Goal: Task Accomplishment & Management: Use online tool/utility

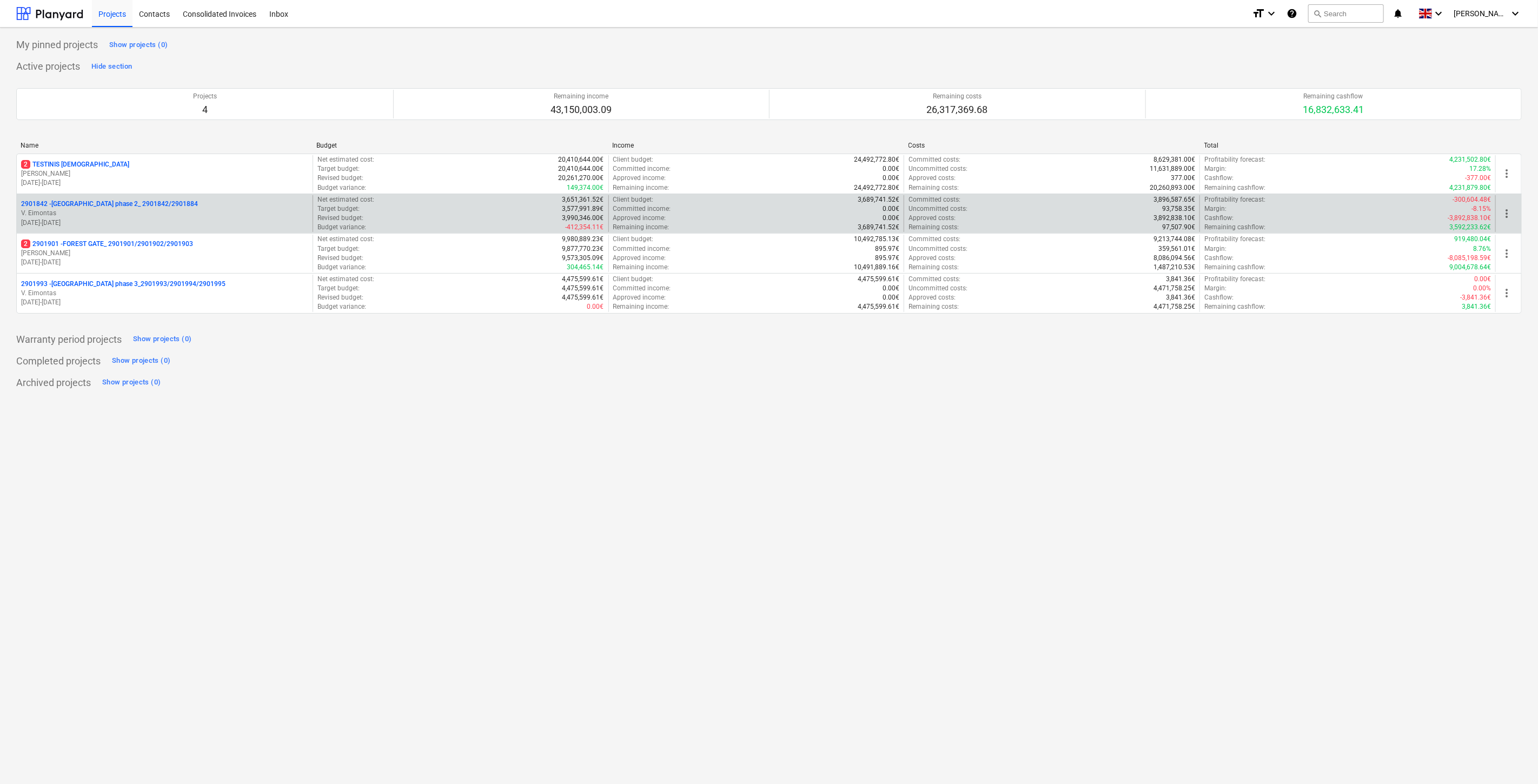
click at [179, 220] on p "[DATE] - [DATE]" at bounding box center [165, 223] width 287 height 9
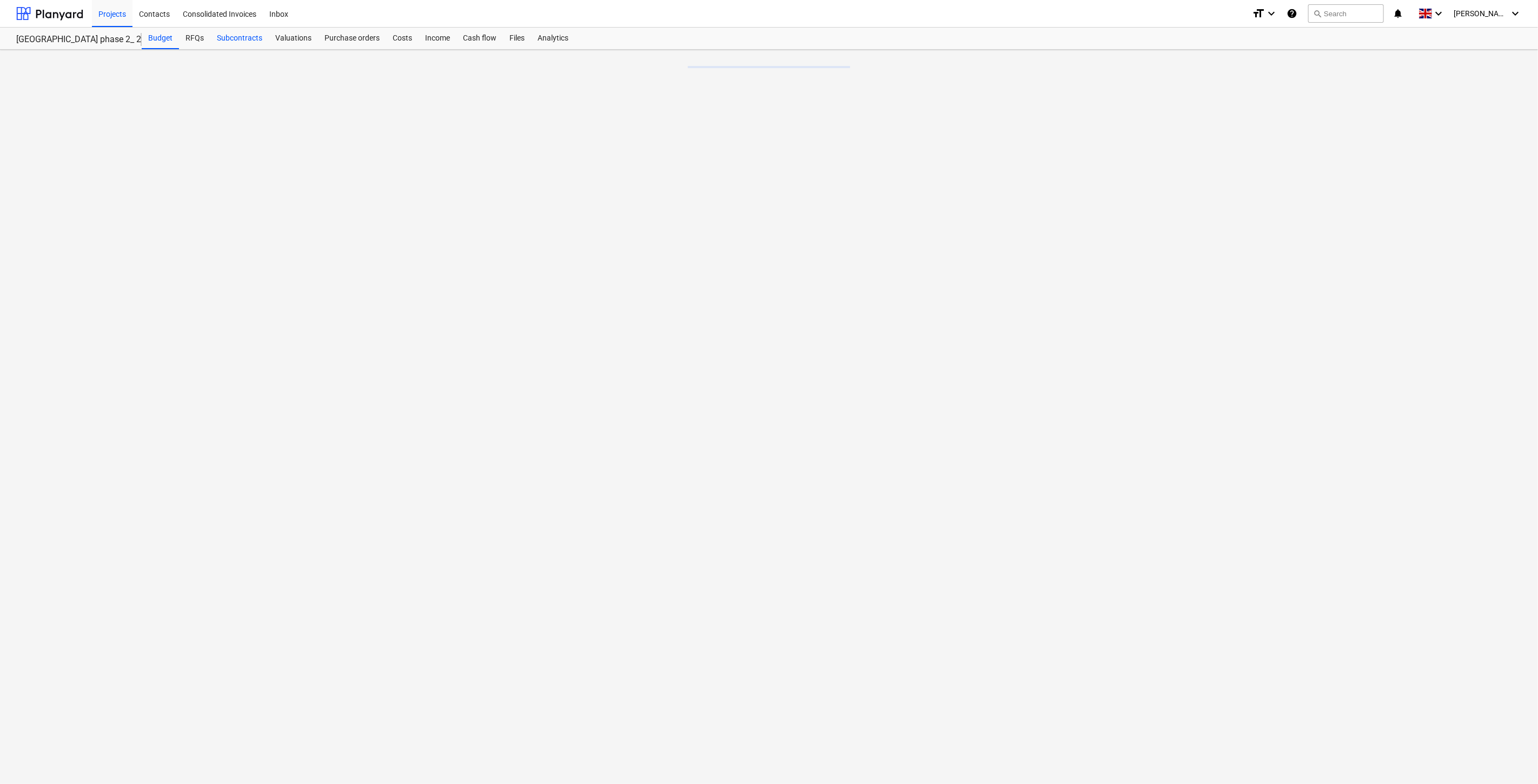
click at [246, 38] on div "Subcontracts" at bounding box center [239, 38] width 58 height 22
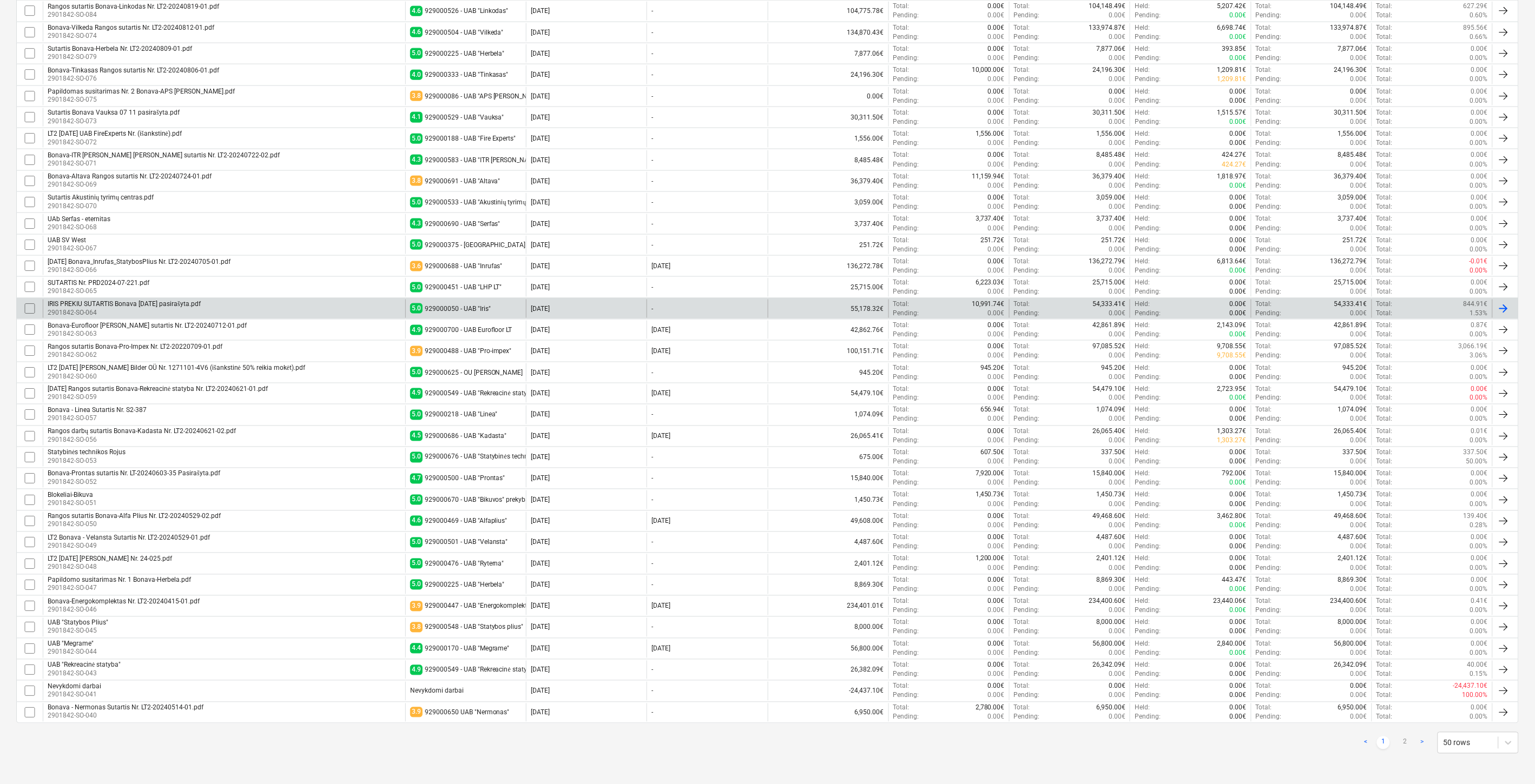
scroll to position [596, 0]
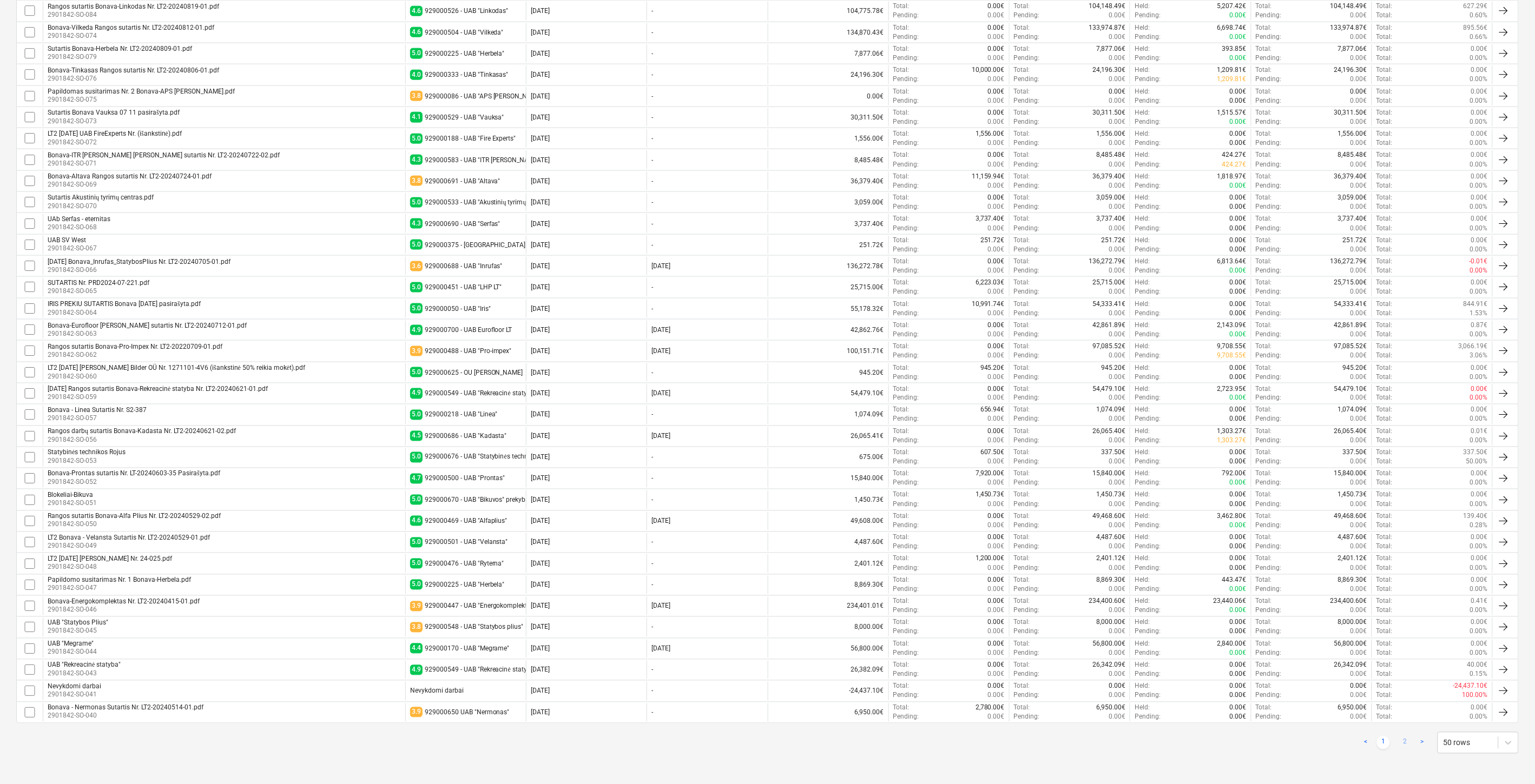
click at [1408, 743] on link "2" at bounding box center [1405, 743] width 13 height 13
checkbox input "false"
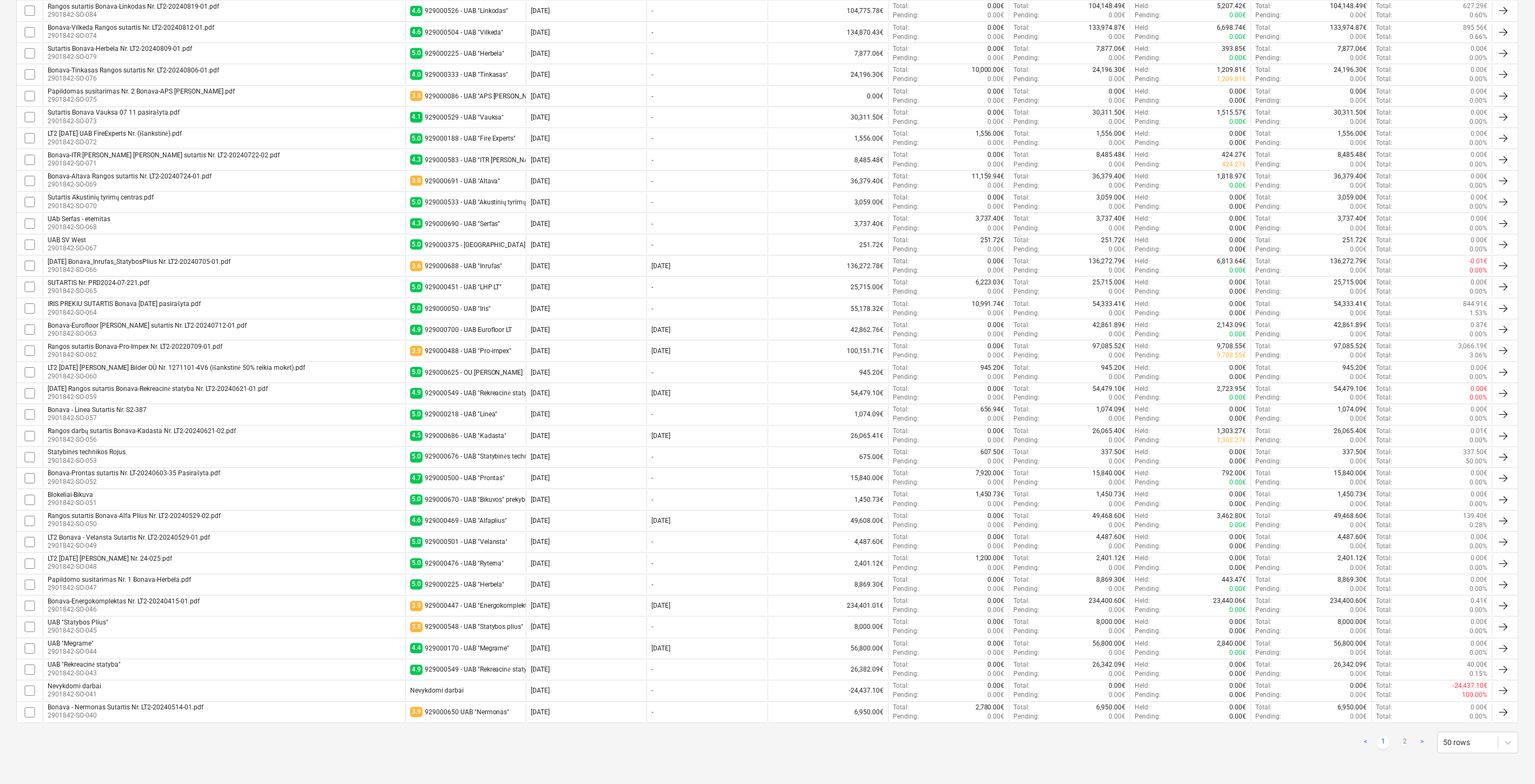
checkbox input "false"
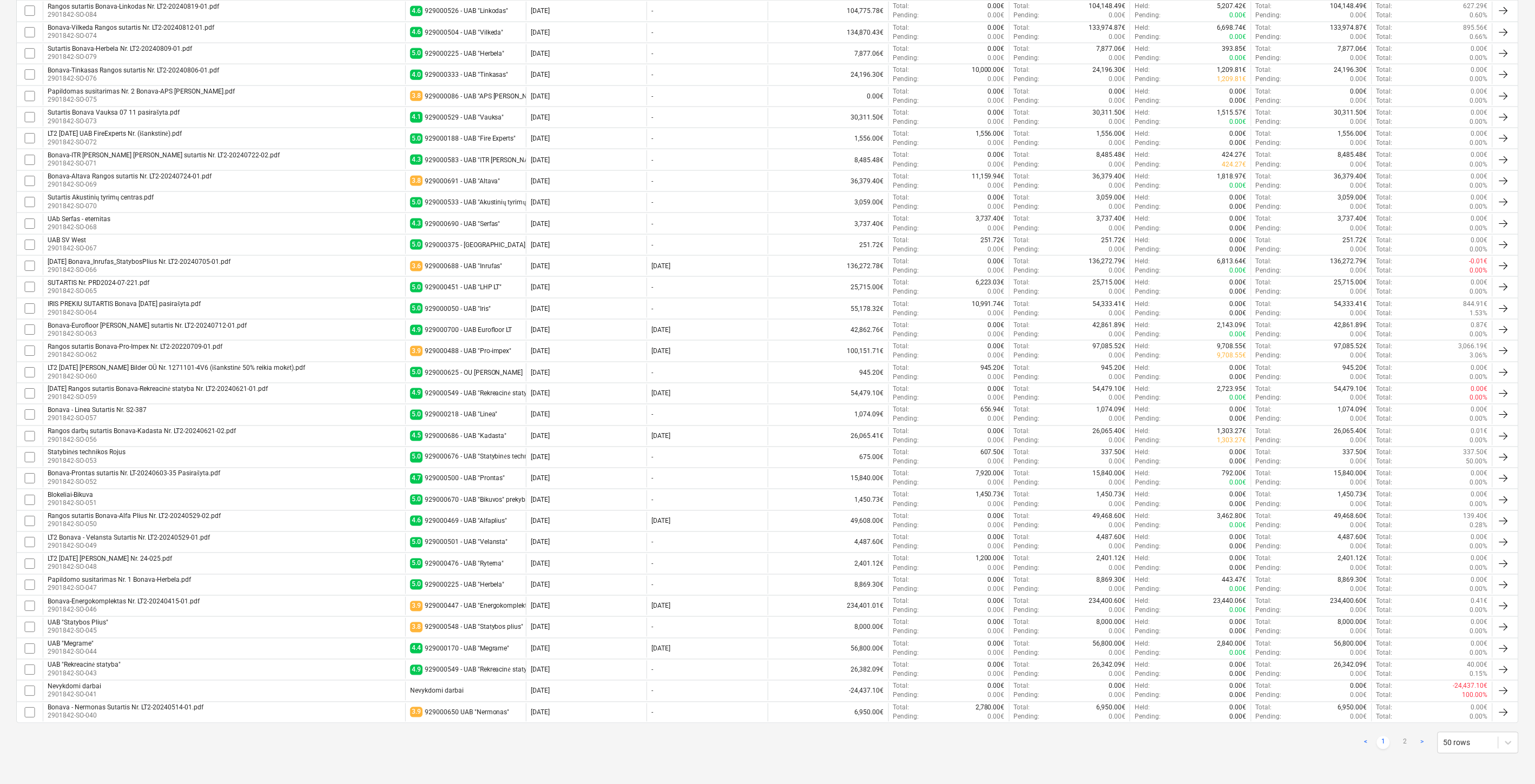
checkbox input "false"
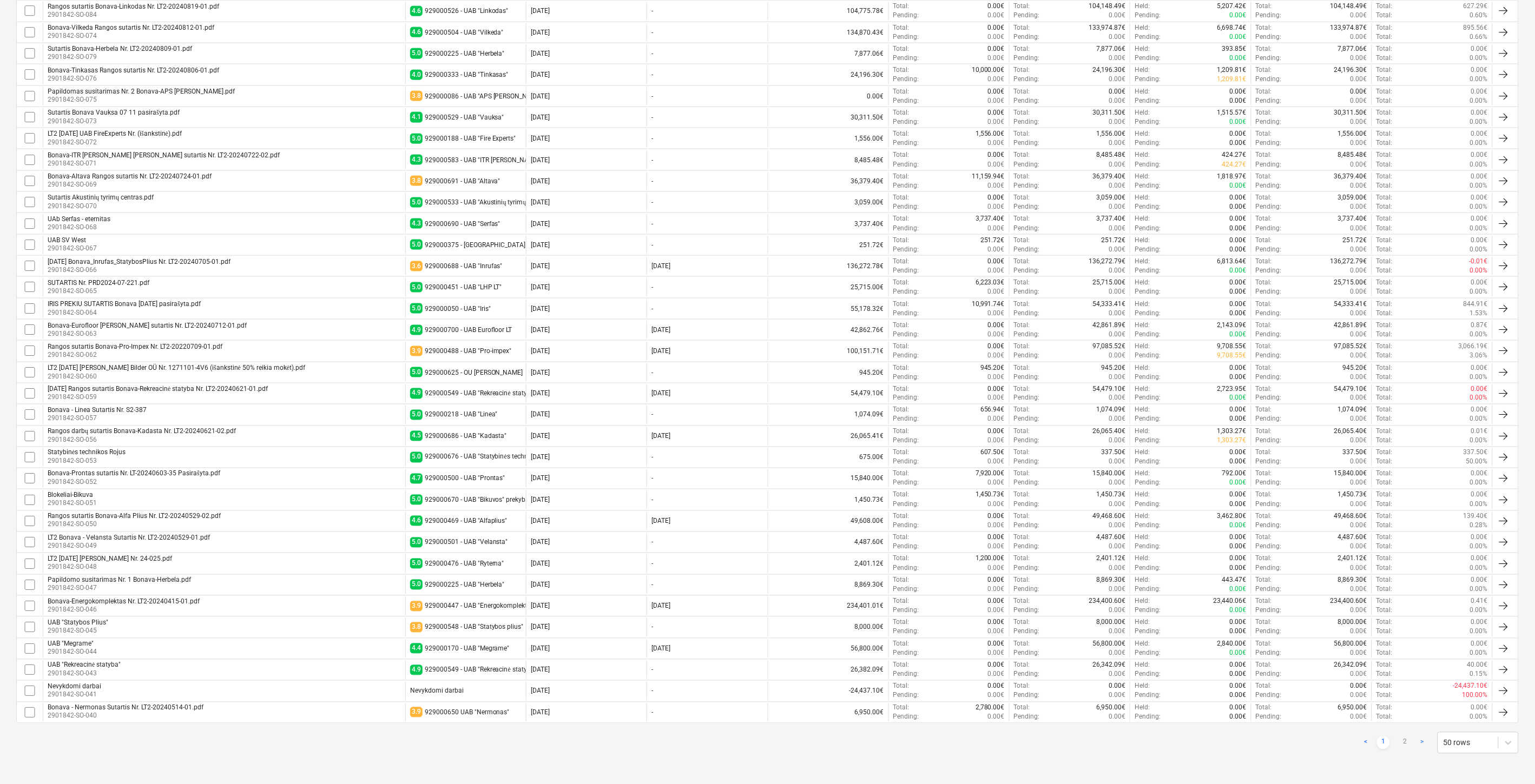
checkbox input "false"
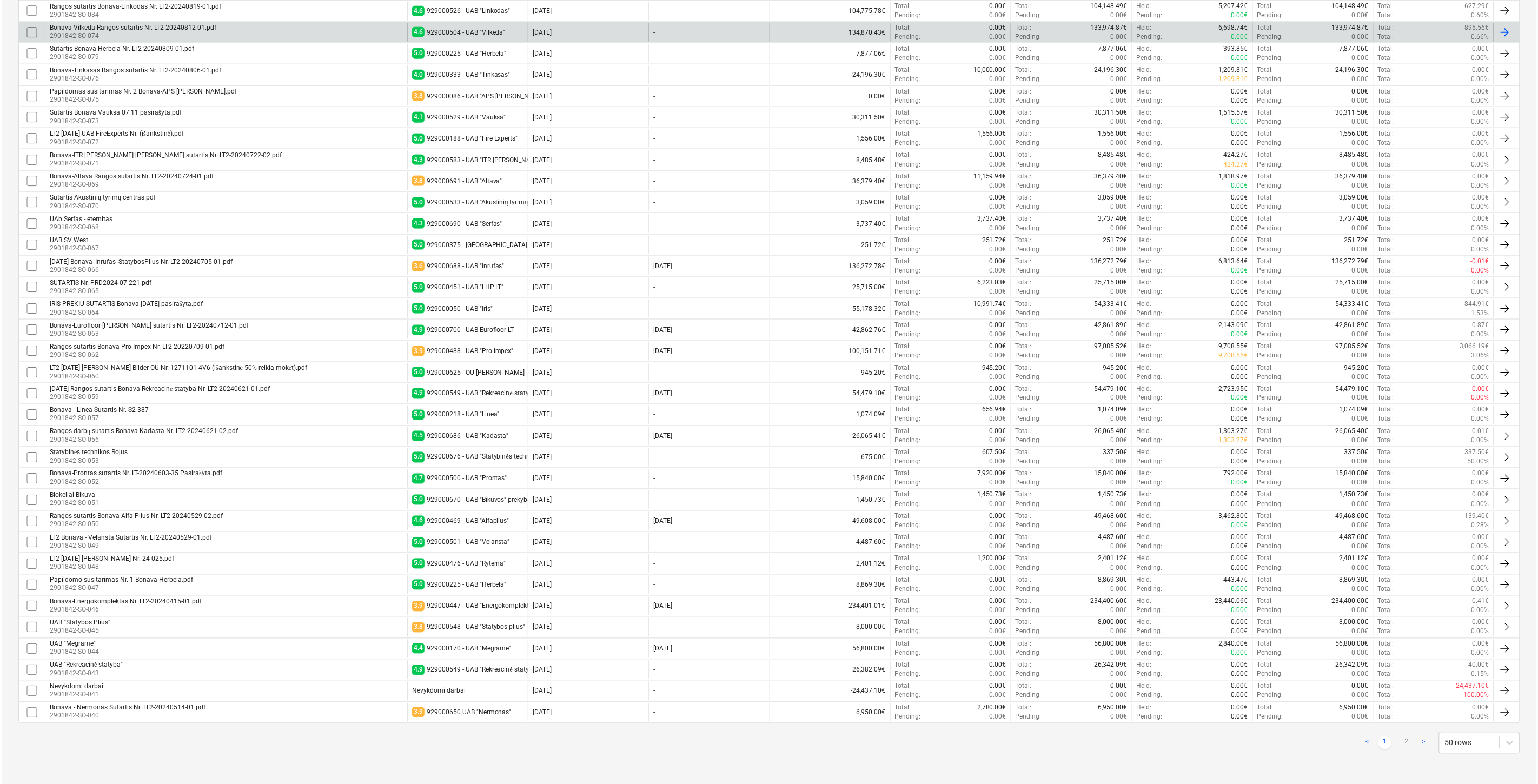
scroll to position [0, 0]
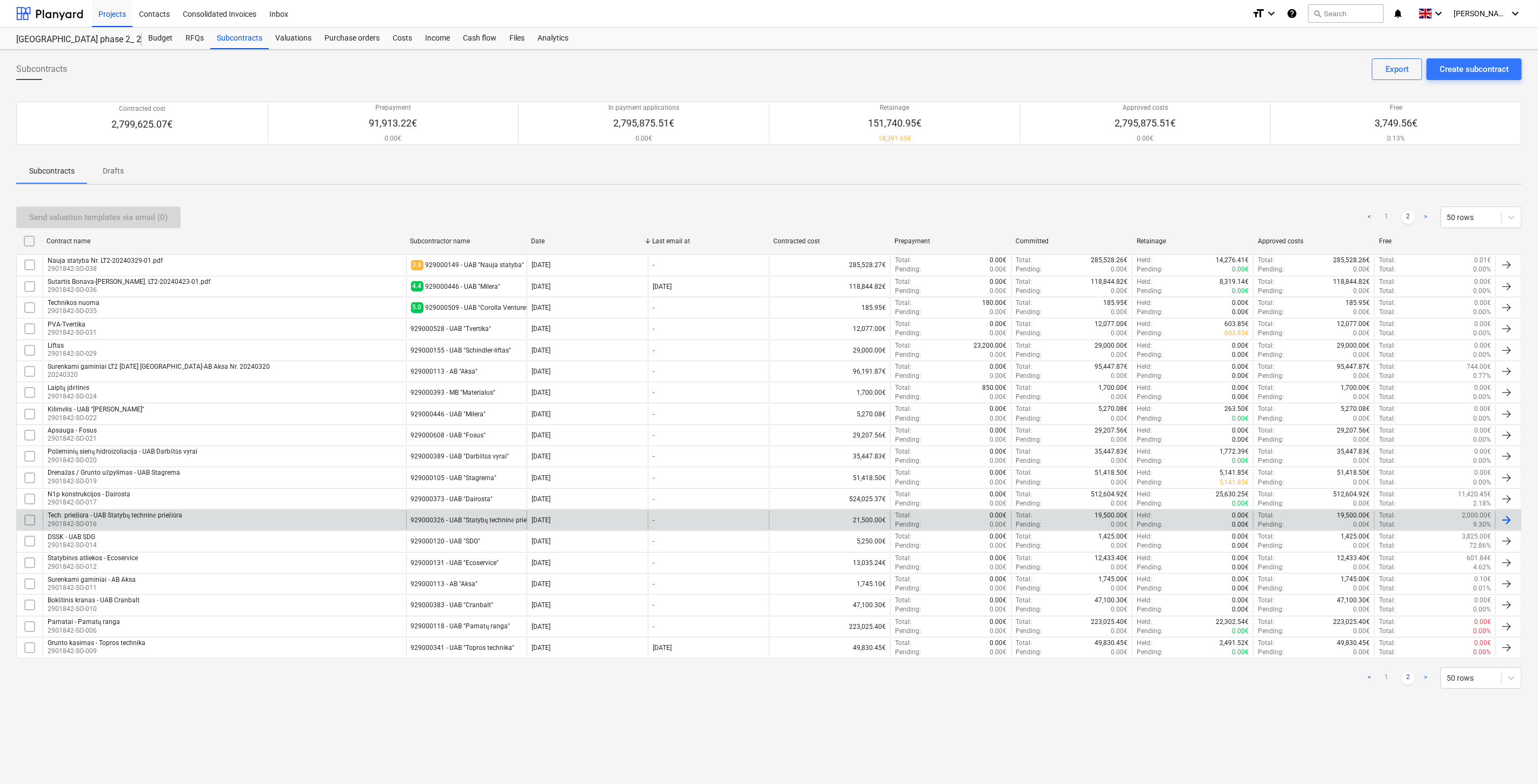
click at [292, 517] on div "Tech. priežiūra - UAB Statybų techninė priežiūra 2901842-SO-016" at bounding box center [224, 520] width 363 height 19
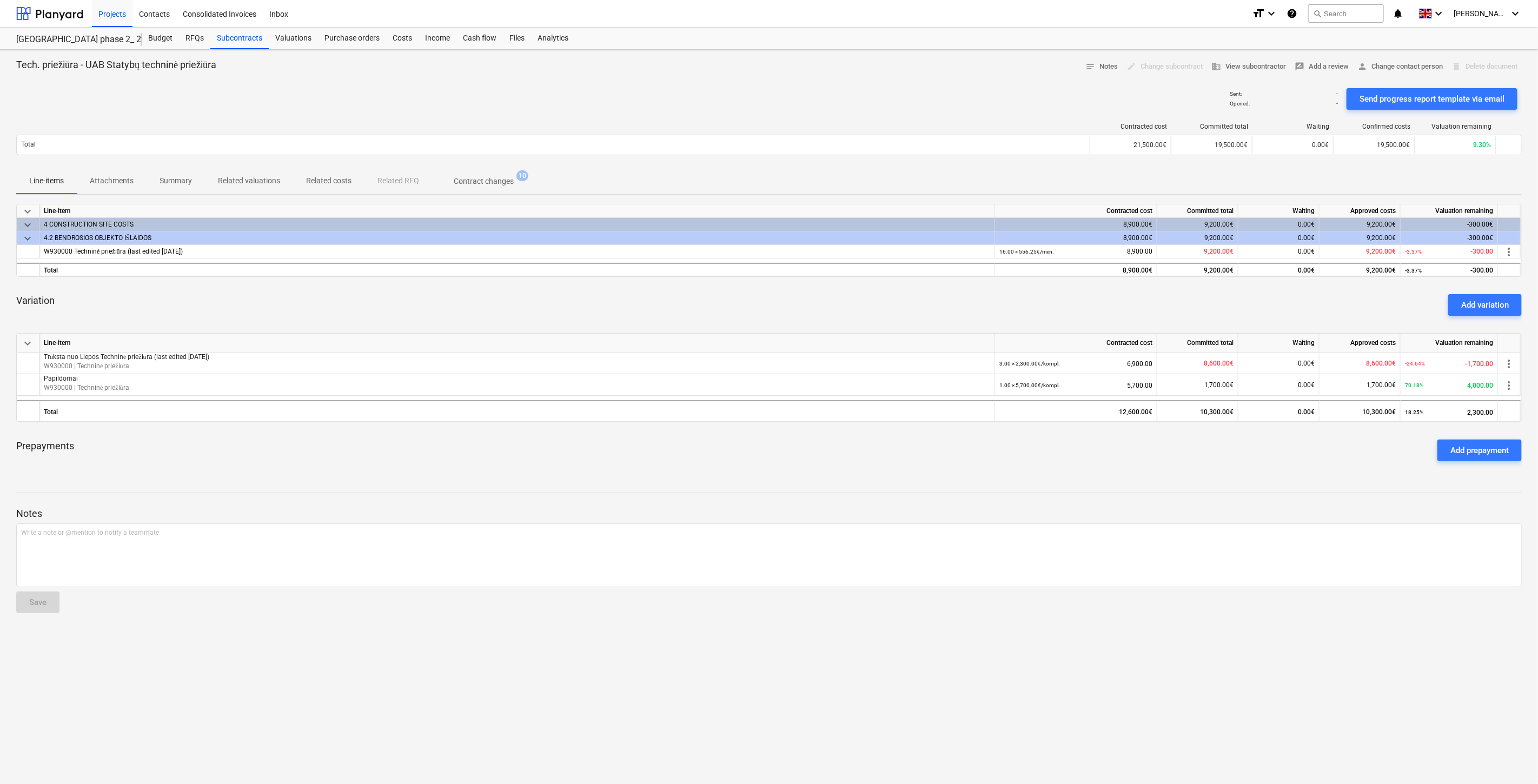
click at [116, 179] on p "Attachments" at bounding box center [112, 181] width 44 height 11
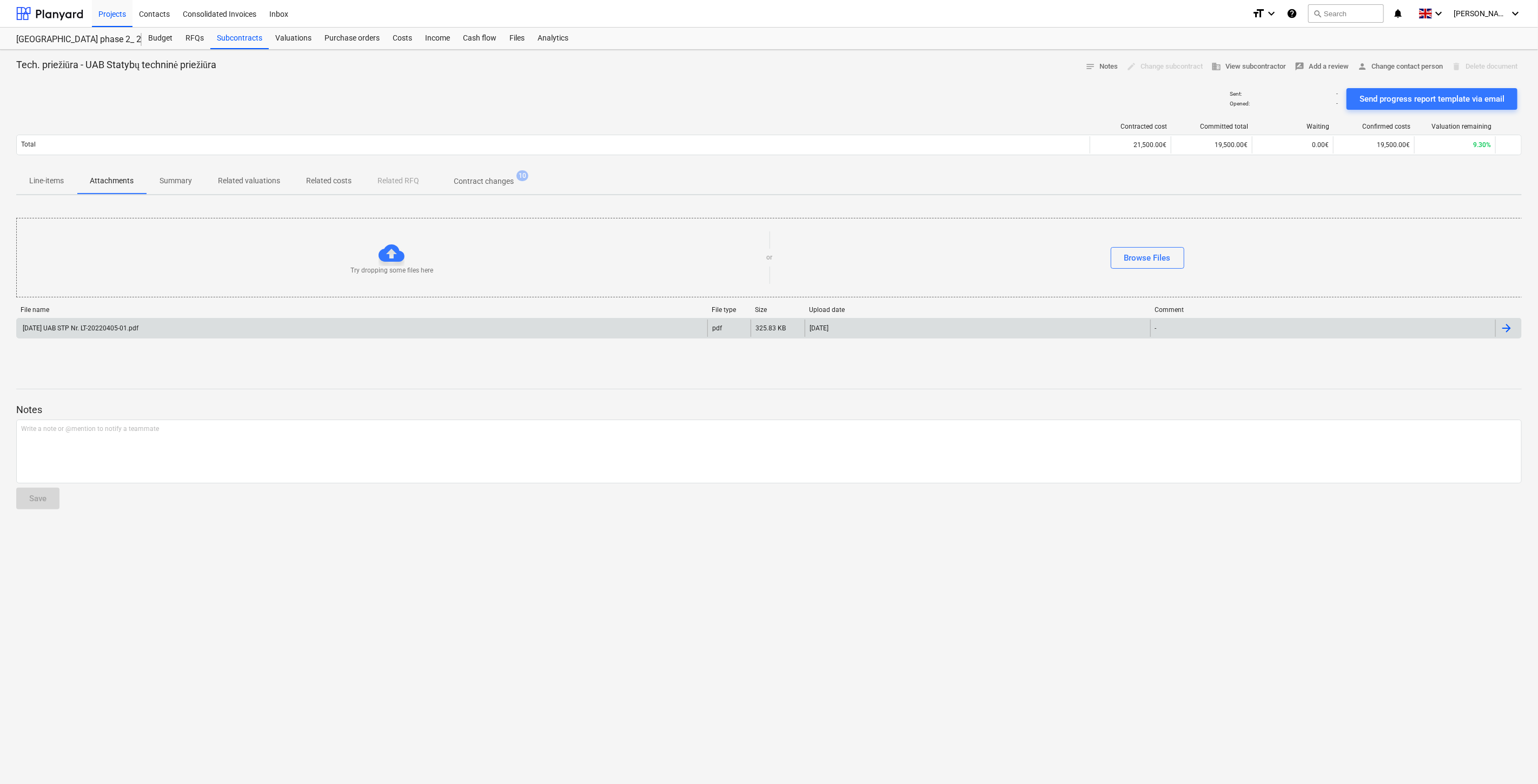
click at [183, 331] on div "2022-04-05 UAB STP Nr. LT-20220405-01.pdf" at bounding box center [362, 328] width 691 height 17
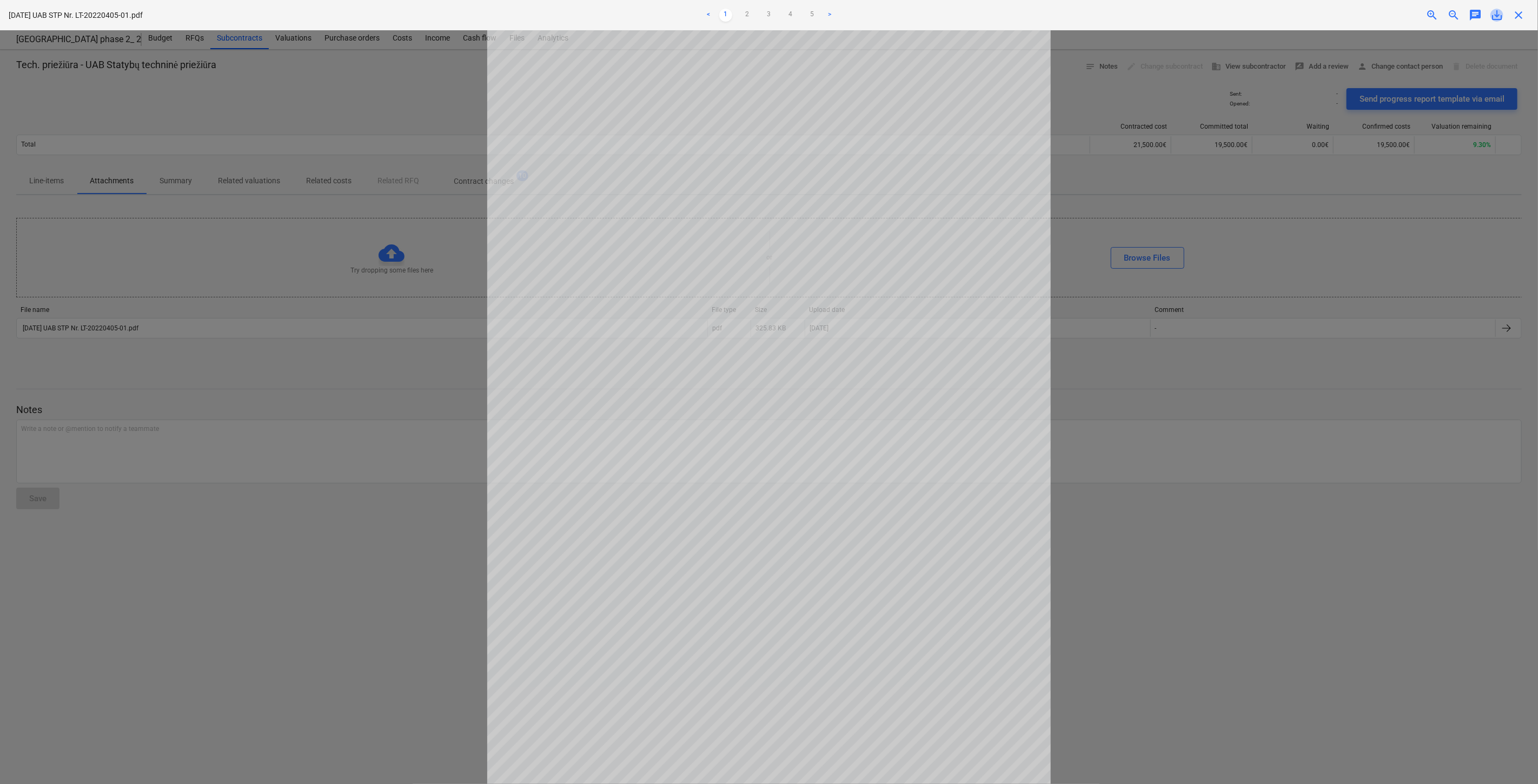
click at [1497, 16] on span "save_alt" at bounding box center [1497, 15] width 13 height 13
click at [1528, 17] on div "close" at bounding box center [1519, 15] width 22 height 13
click at [1517, 14] on span "close" at bounding box center [1519, 15] width 13 height 13
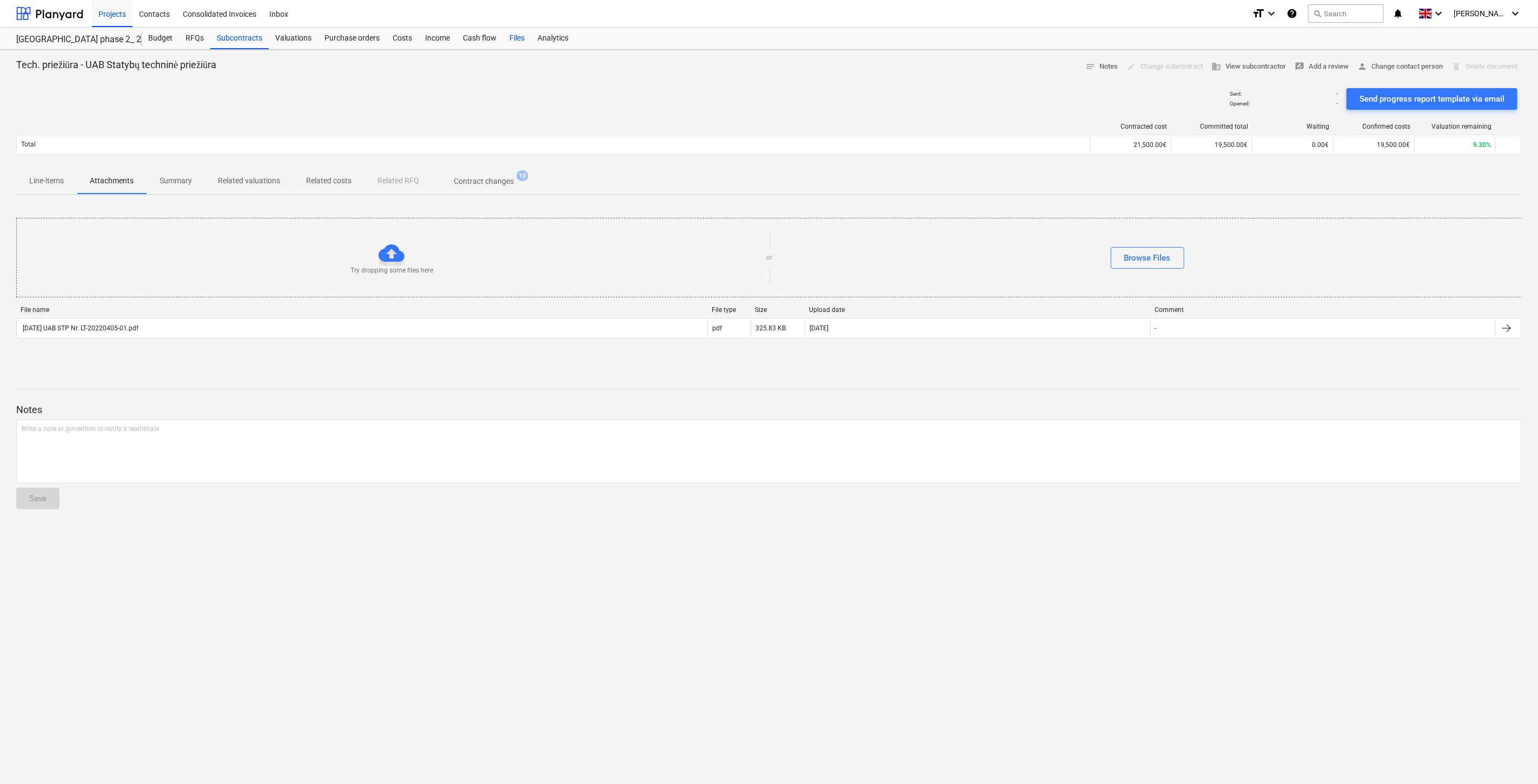
click at [510, 34] on div "Files" at bounding box center [517, 38] width 28 height 22
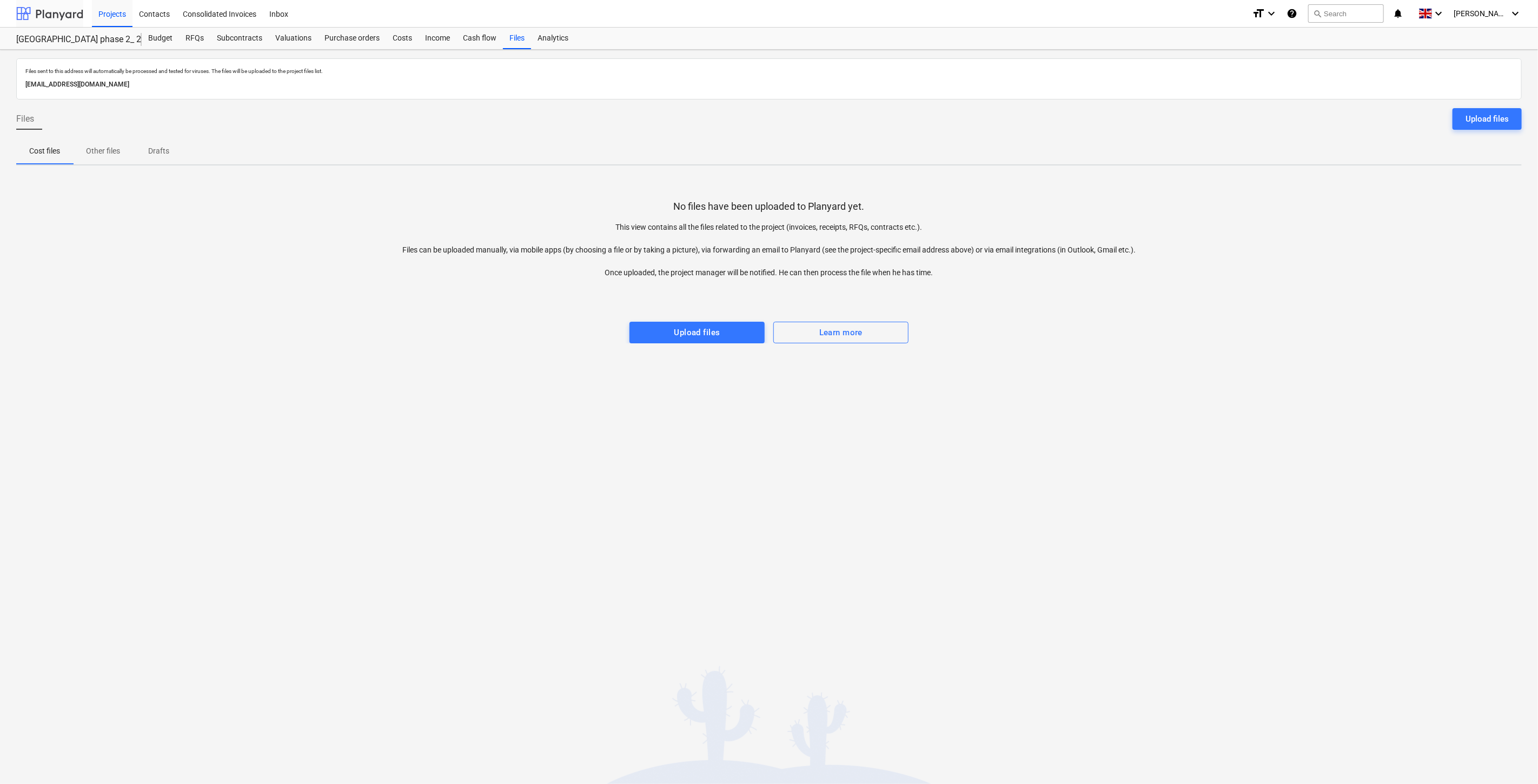
click at [52, 13] on div at bounding box center [49, 13] width 67 height 27
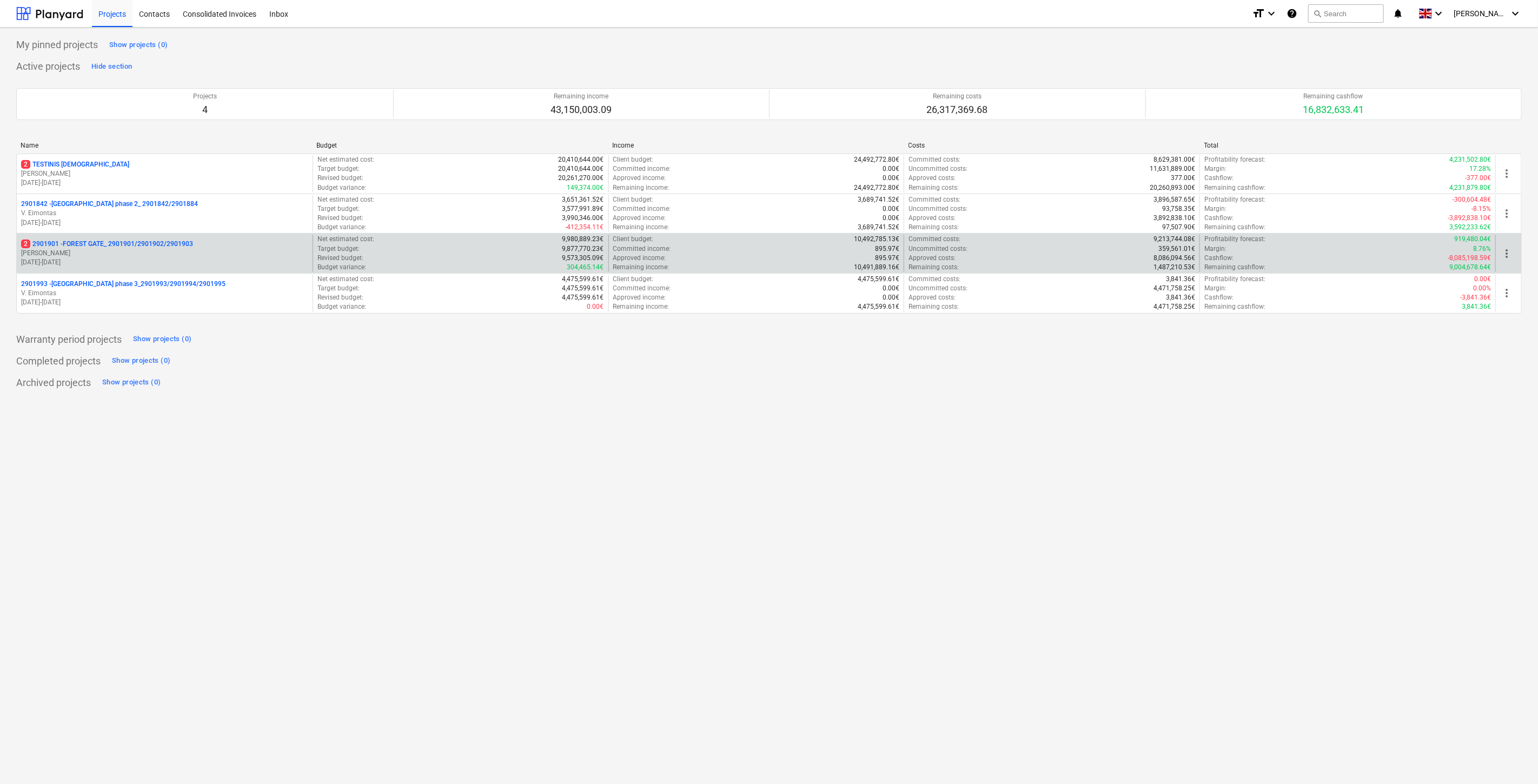
click at [139, 261] on p "18.03.2024 - 03.11.2025" at bounding box center [165, 262] width 287 height 9
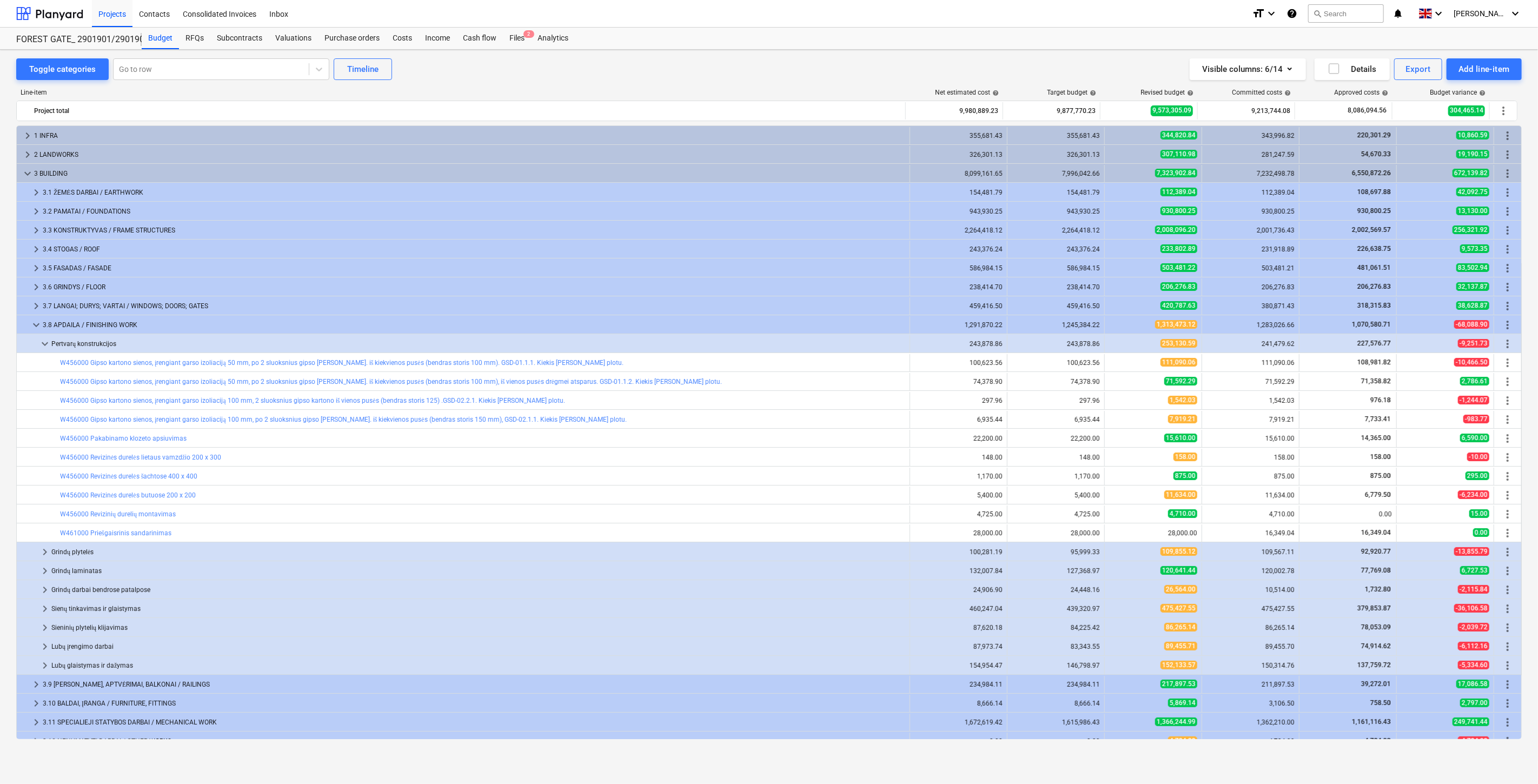
scroll to position [87, 0]
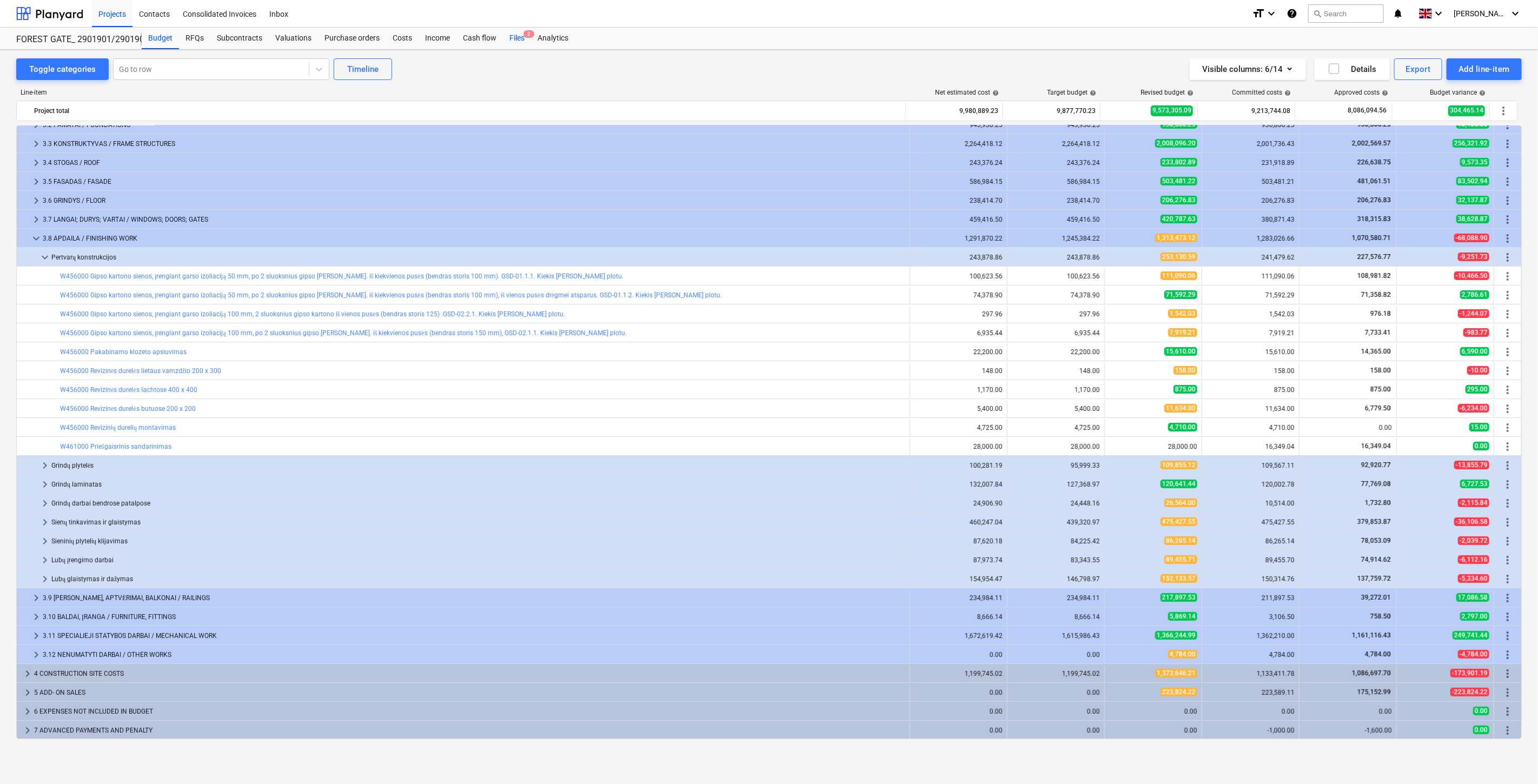
click at [514, 41] on div "Files 2" at bounding box center [517, 38] width 28 height 22
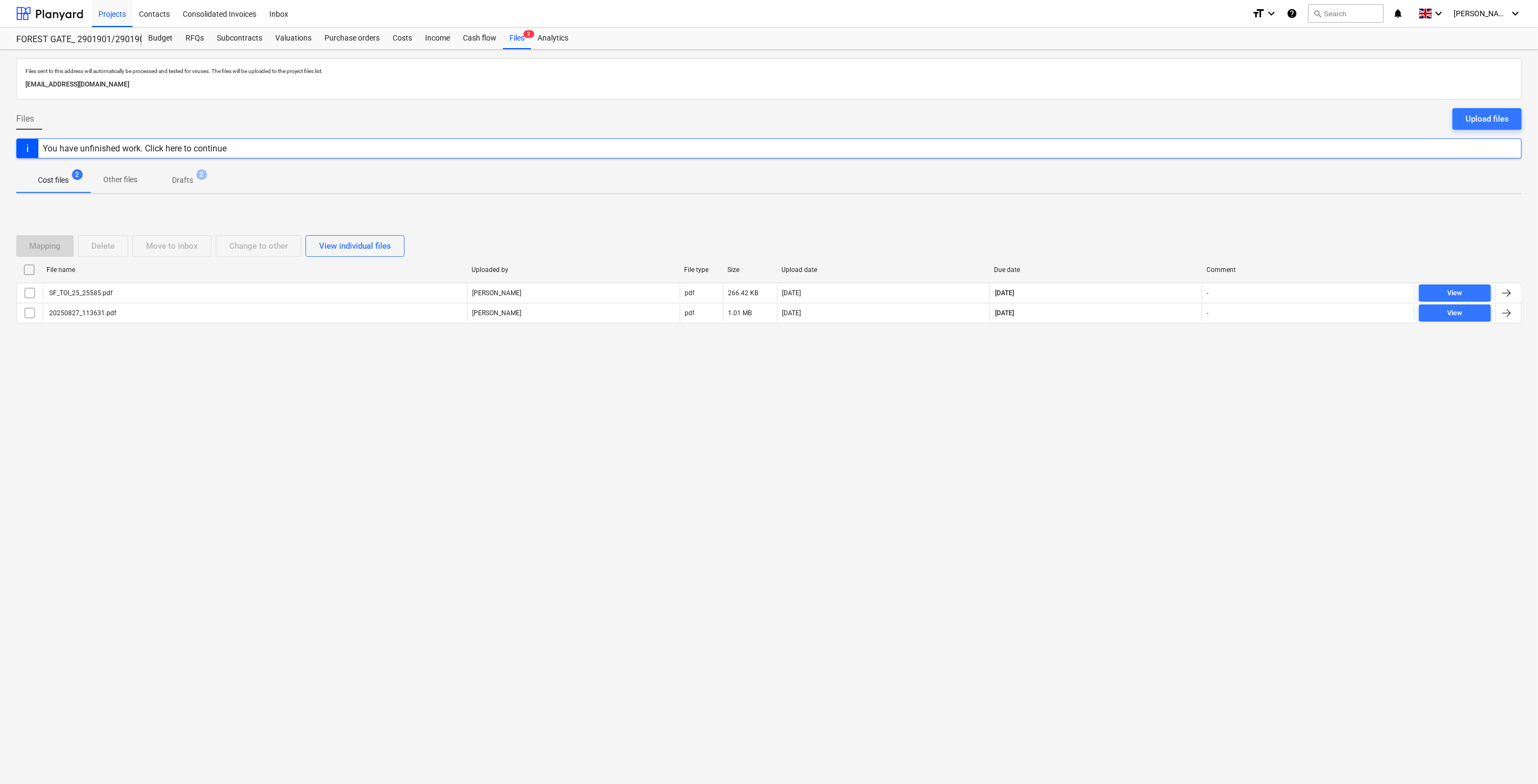
click at [1510, 104] on div at bounding box center [769, 104] width 1505 height 9
click at [1502, 121] on div "Upload files" at bounding box center [1488, 119] width 43 height 14
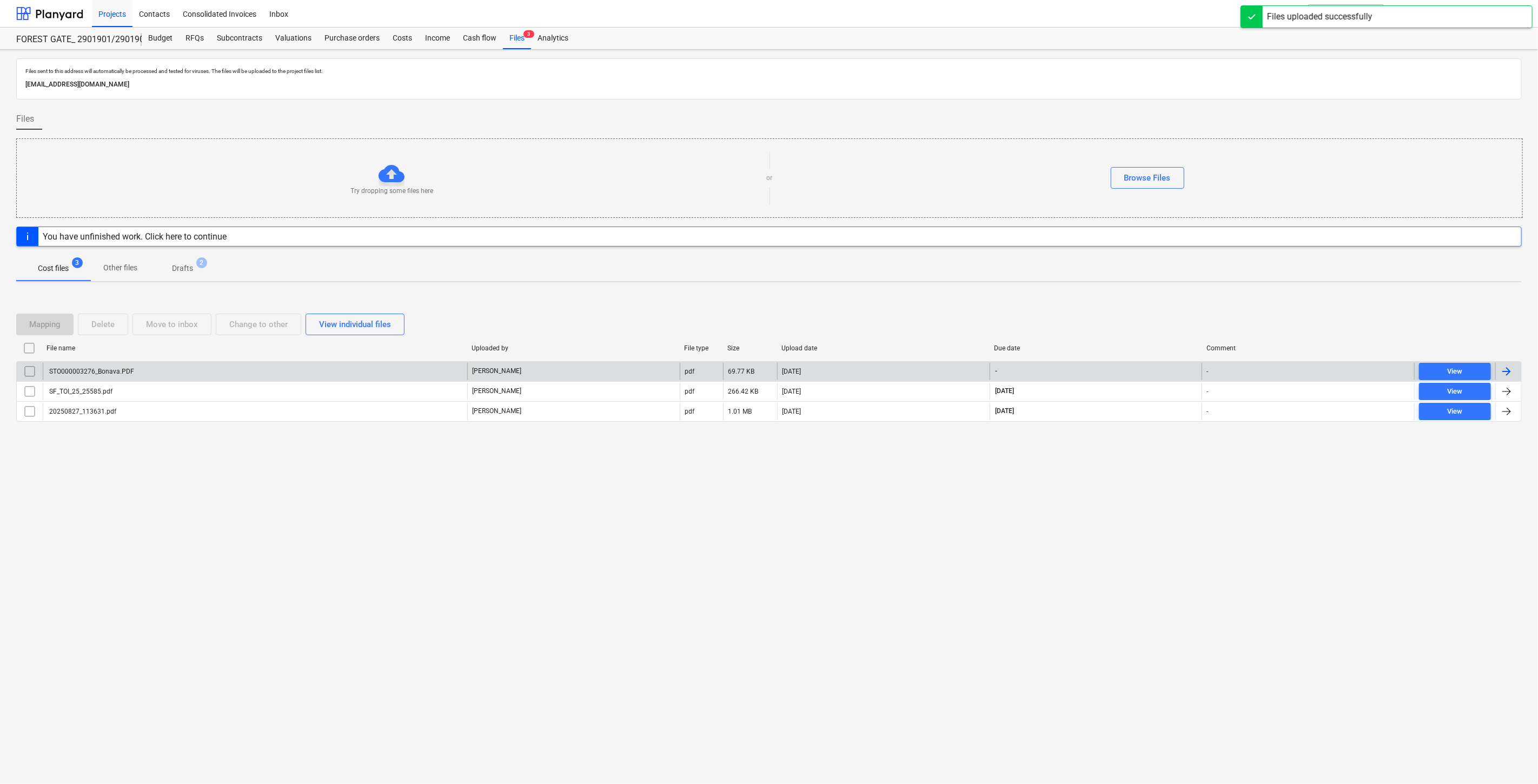
click at [250, 368] on div "STO000003276_Bonava.PDF" at bounding box center [255, 371] width 425 height 17
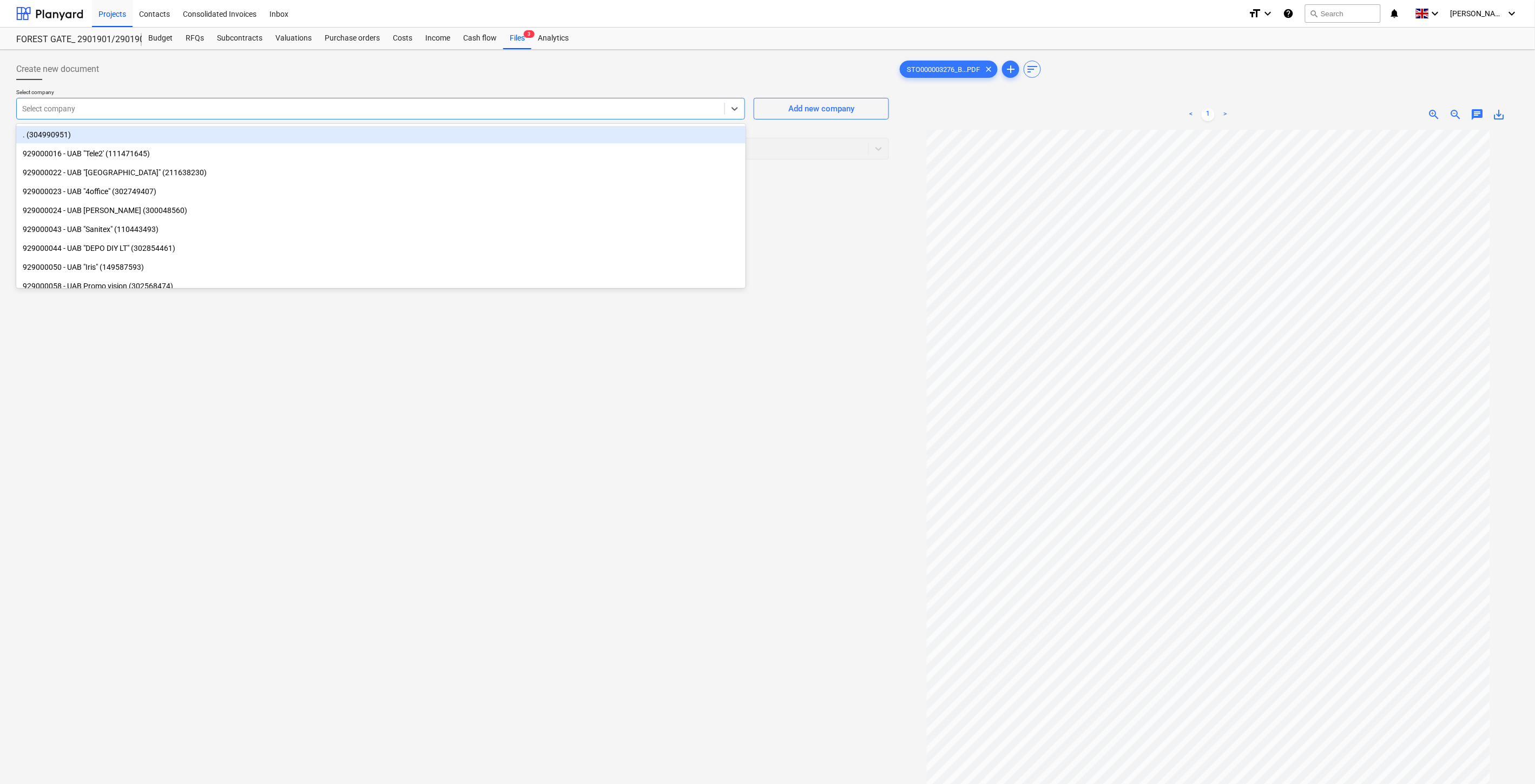
click at [459, 110] on div at bounding box center [370, 109] width 697 height 11
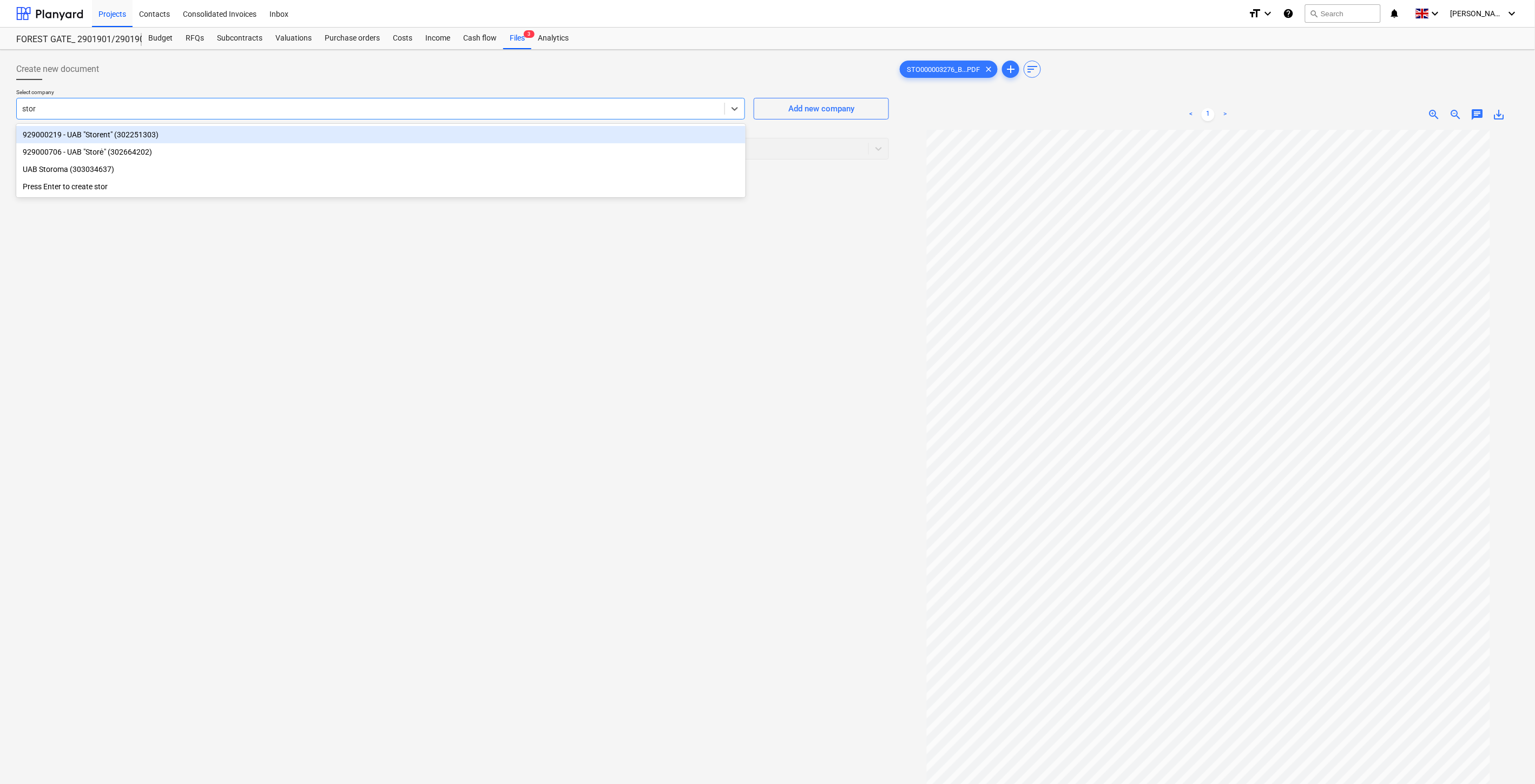
type input "storė"
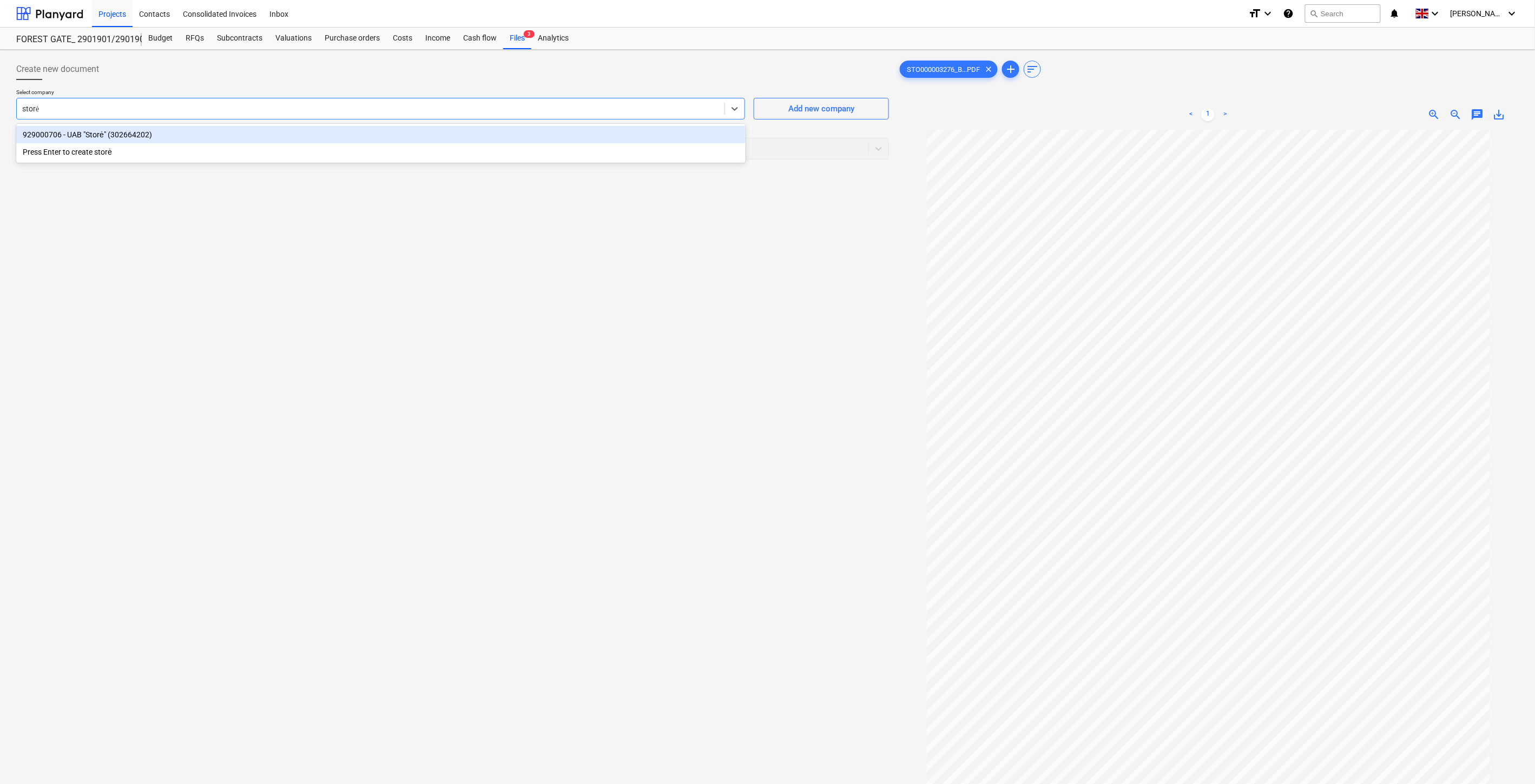
click at [222, 140] on div "929000706 - UAB "Storė" (302664202)" at bounding box center [381, 134] width 729 height 17
click at [204, 150] on div at bounding box center [443, 148] width 841 height 11
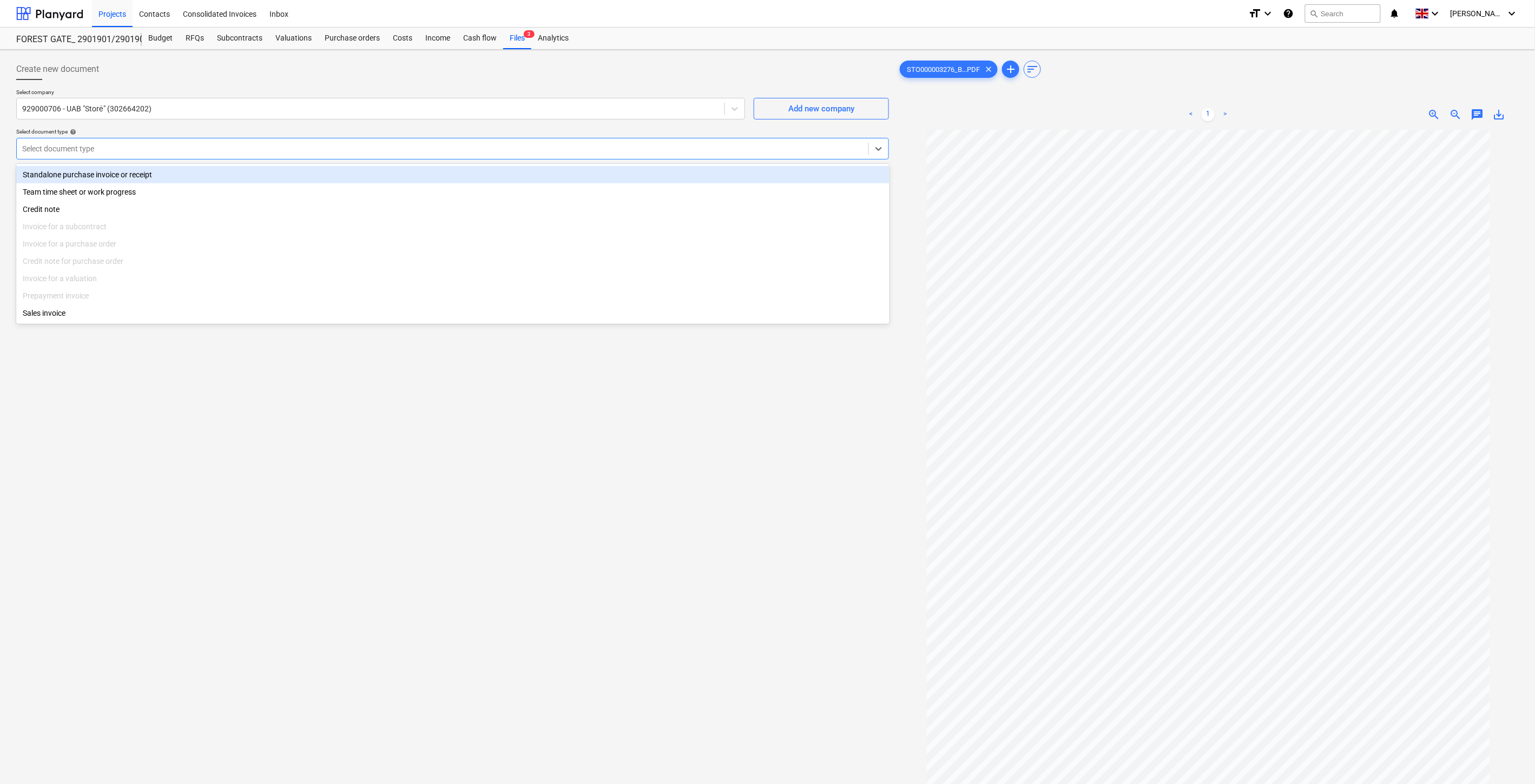
click at [165, 174] on div "Standalone purchase invoice or receipt" at bounding box center [452, 174] width 873 height 17
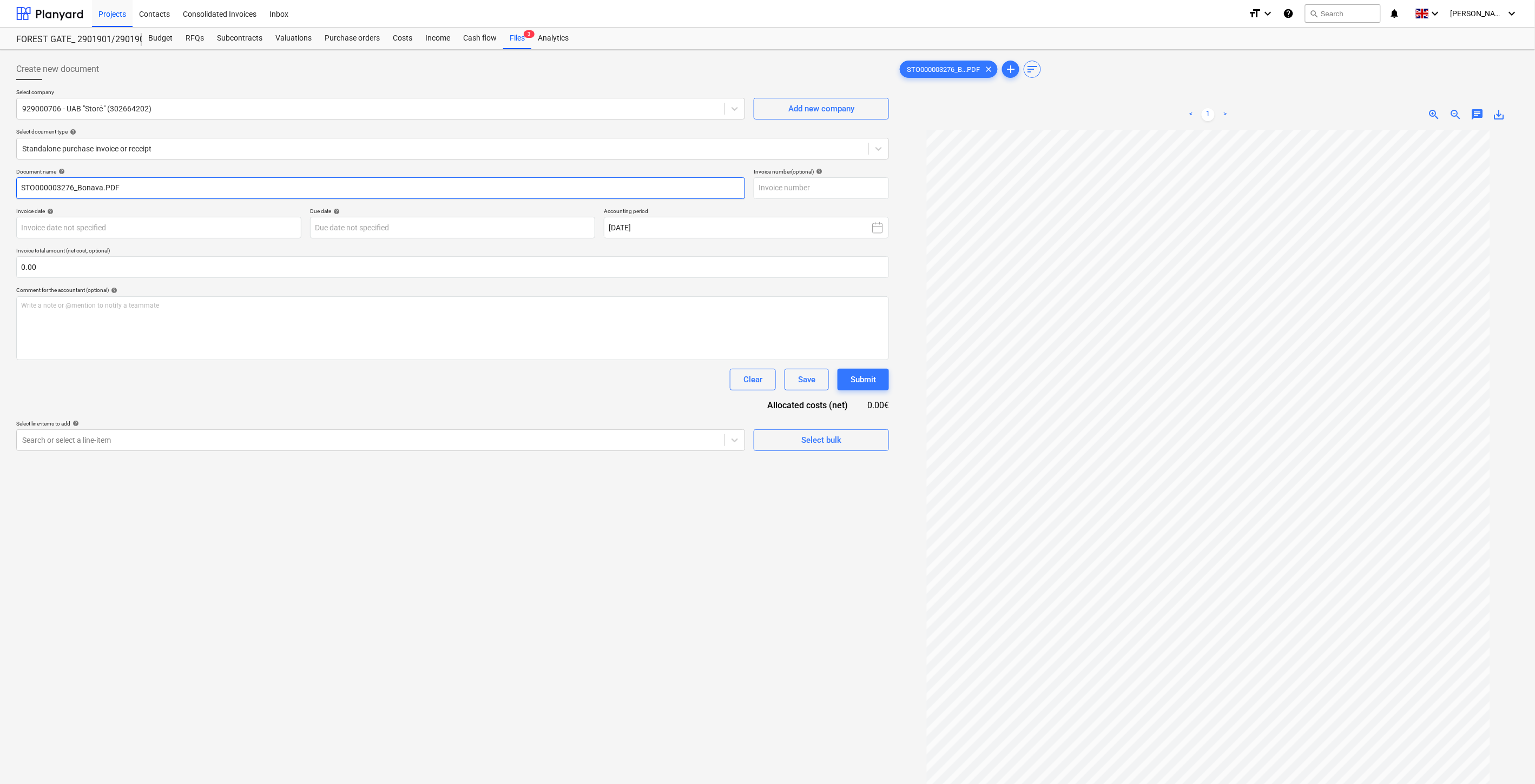
drag, startPoint x: 73, startPoint y: 186, endPoint x: -14, endPoint y: 188, distance: 87.0
click at [0, 188] on html "Projects Contacts Consolidated Invoices Inbox format_size keyboard_arrow_down h…" at bounding box center [767, 392] width 1535 height 784
click at [843, 187] on input "text" at bounding box center [821, 188] width 135 height 22
paste input "STO000003276"
type input "STO000003276"
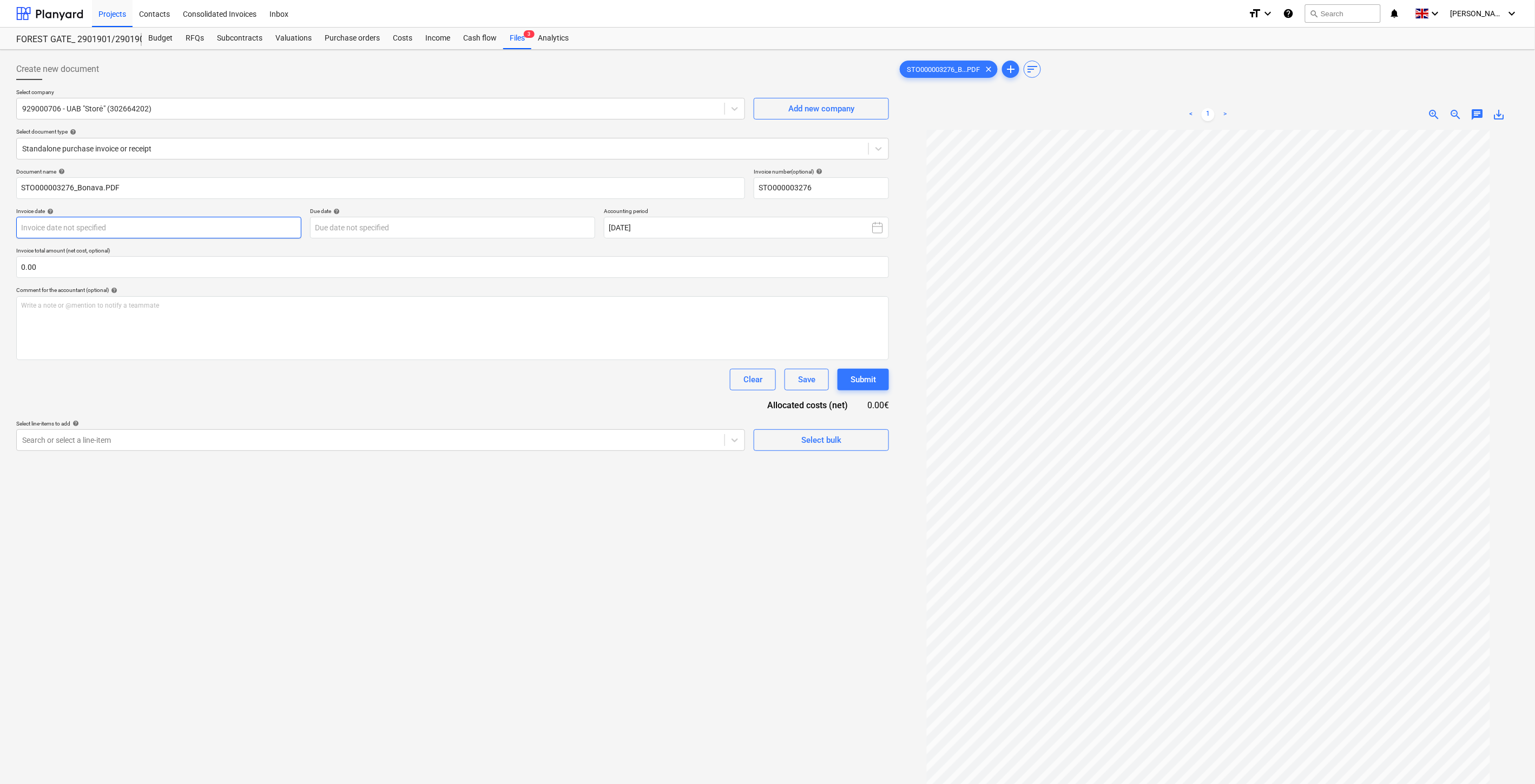
click at [243, 235] on body "Projects Contacts Consolidated Invoices Inbox format_size keyboard_arrow_down h…" at bounding box center [767, 392] width 1535 height 784
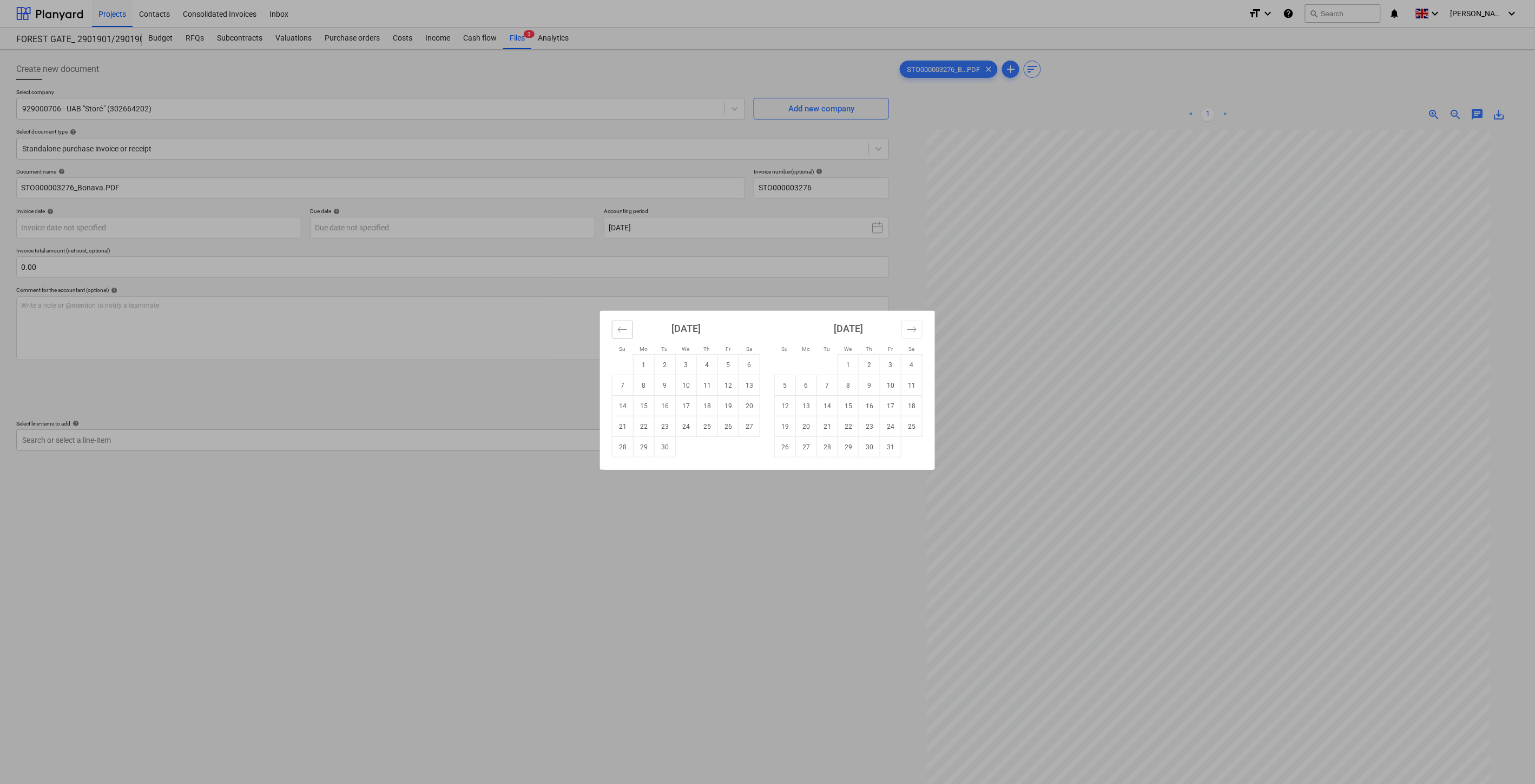
drag, startPoint x: 622, startPoint y: 334, endPoint x: 650, endPoint y: 344, distance: 29.7
click at [625, 333] on icon "Move backward to switch to the previous month." at bounding box center [623, 329] width 10 height 10
drag, startPoint x: 625, startPoint y: 471, endPoint x: 561, endPoint y: 330, distance: 154.8
click at [625, 471] on td "31" at bounding box center [623, 468] width 21 height 20
type input "31 Aug 2025"
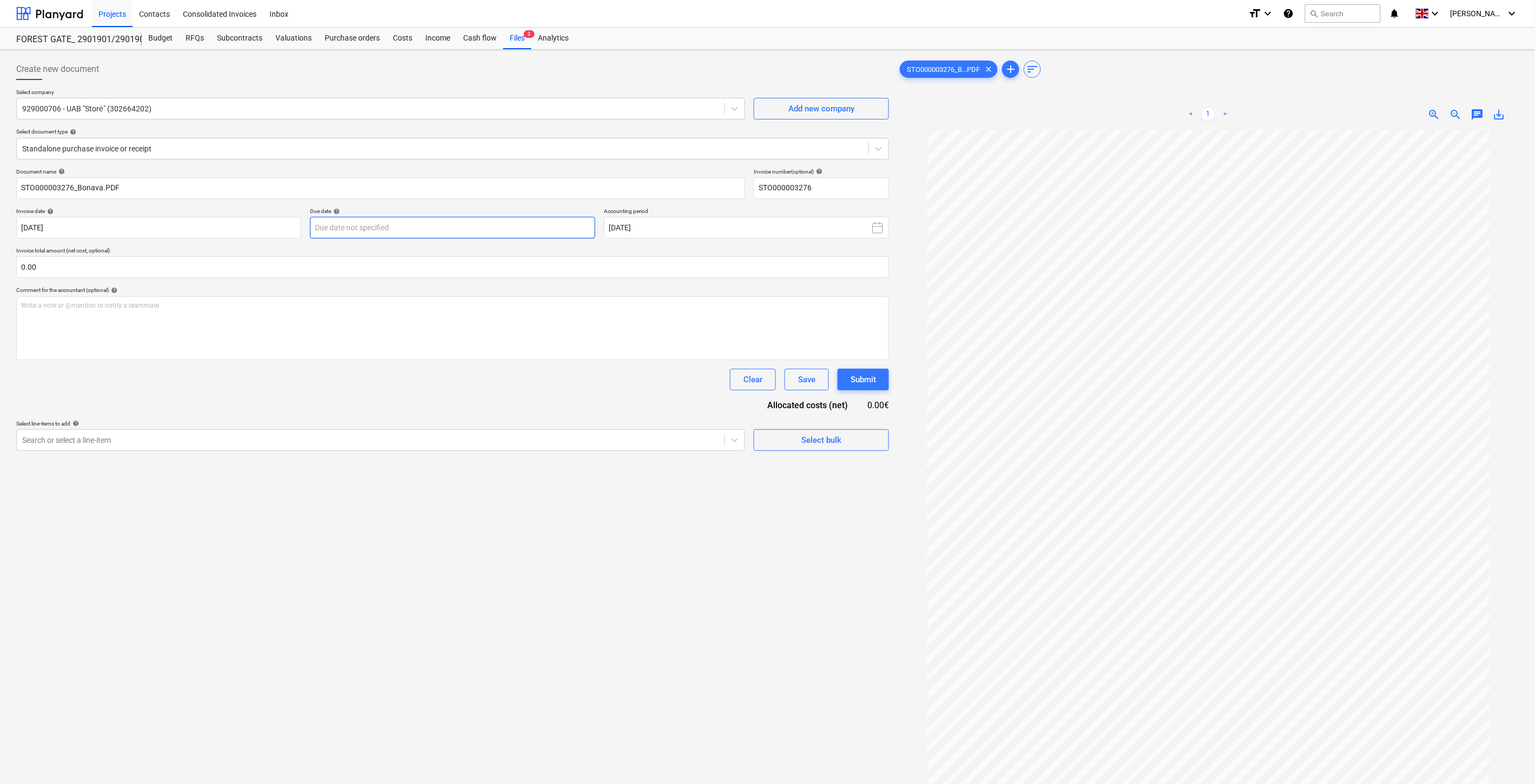
click at [556, 230] on body "Projects Contacts Consolidated Invoices Inbox format_size keyboard_arrow_down h…" at bounding box center [767, 392] width 1535 height 784
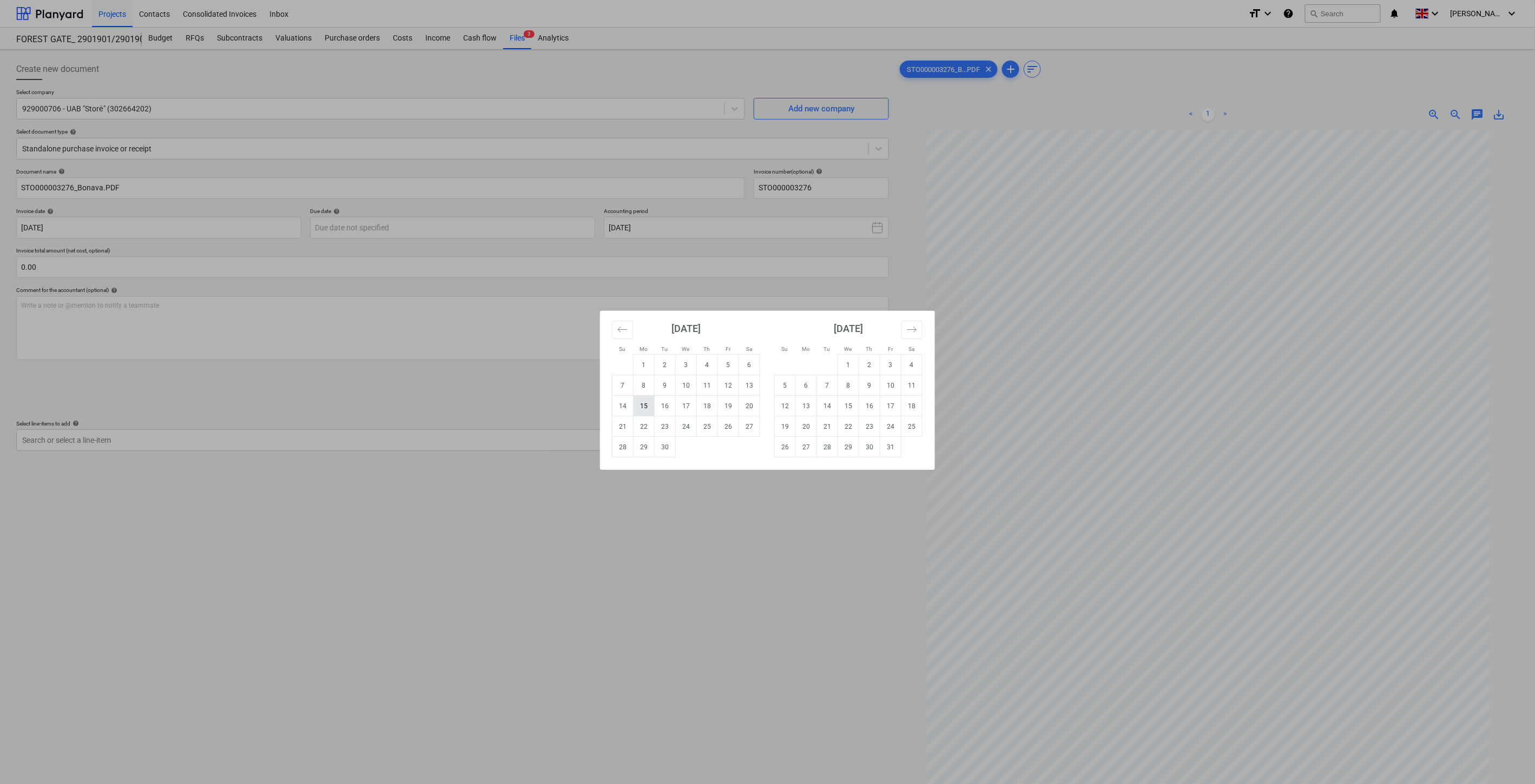
click at [641, 408] on td "15" at bounding box center [644, 406] width 21 height 20
type input "15 Sep 2025"
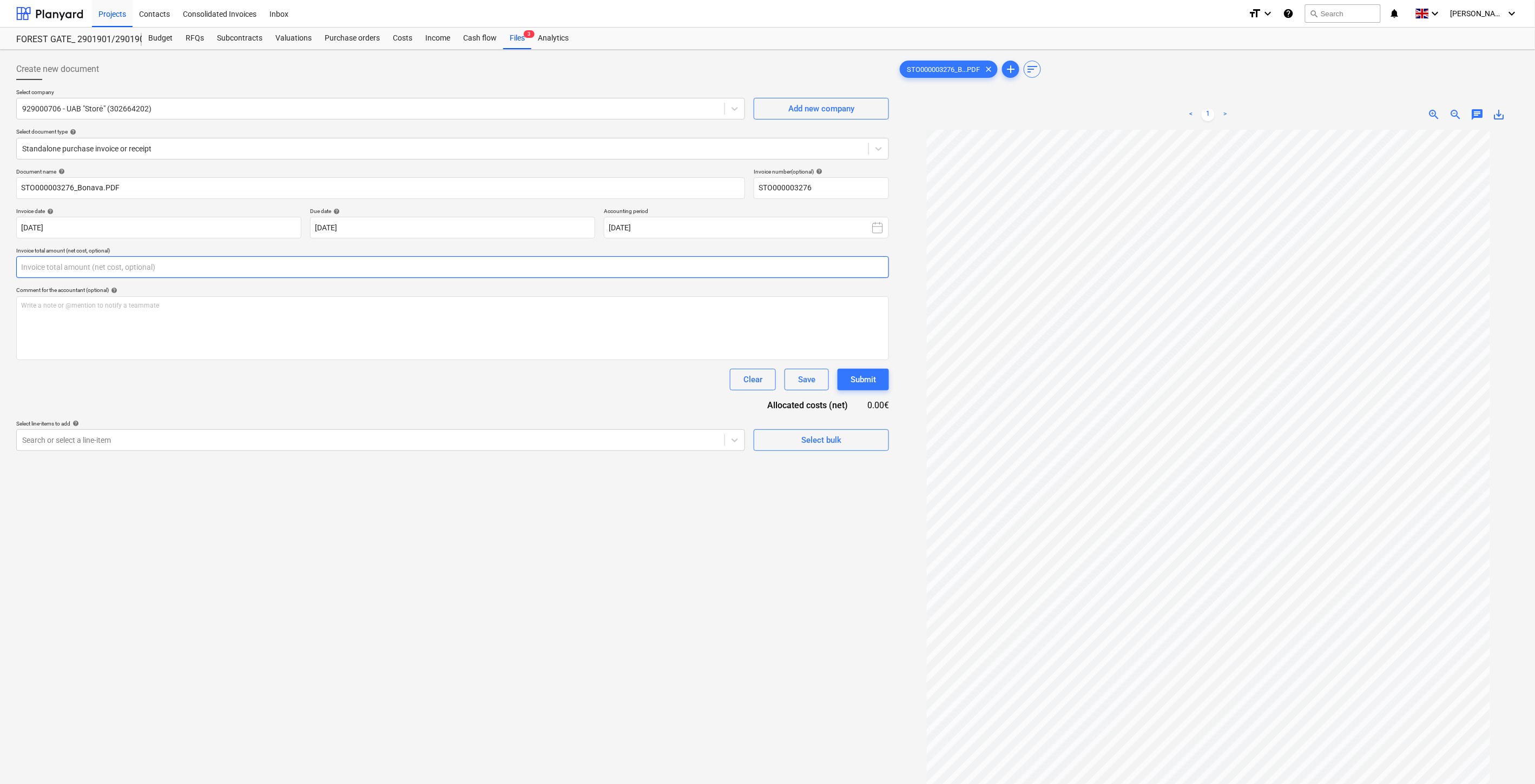
click at [432, 262] on input "text" at bounding box center [452, 268] width 873 height 22
type input "1,984.00"
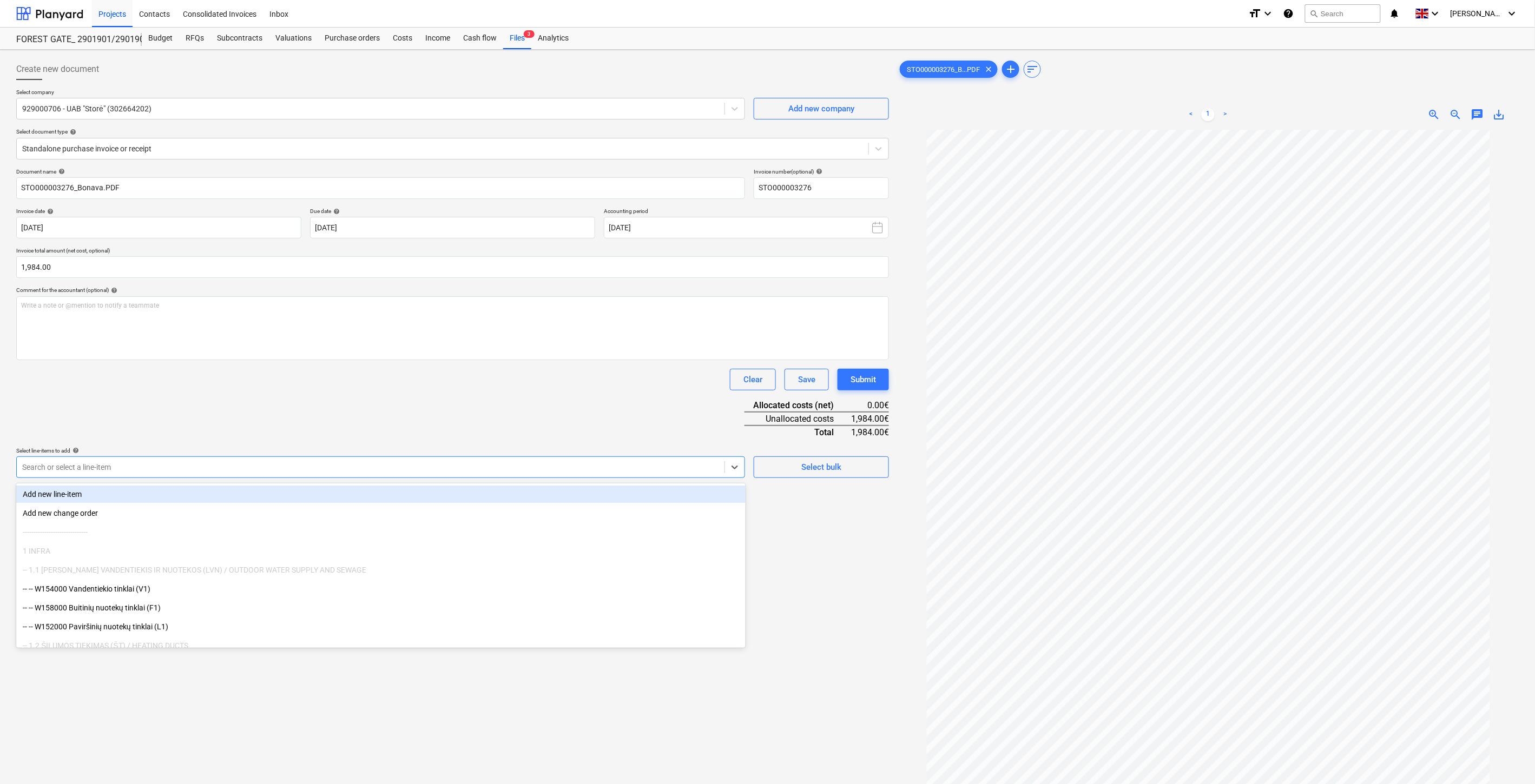
click at [448, 463] on div at bounding box center [370, 467] width 697 height 11
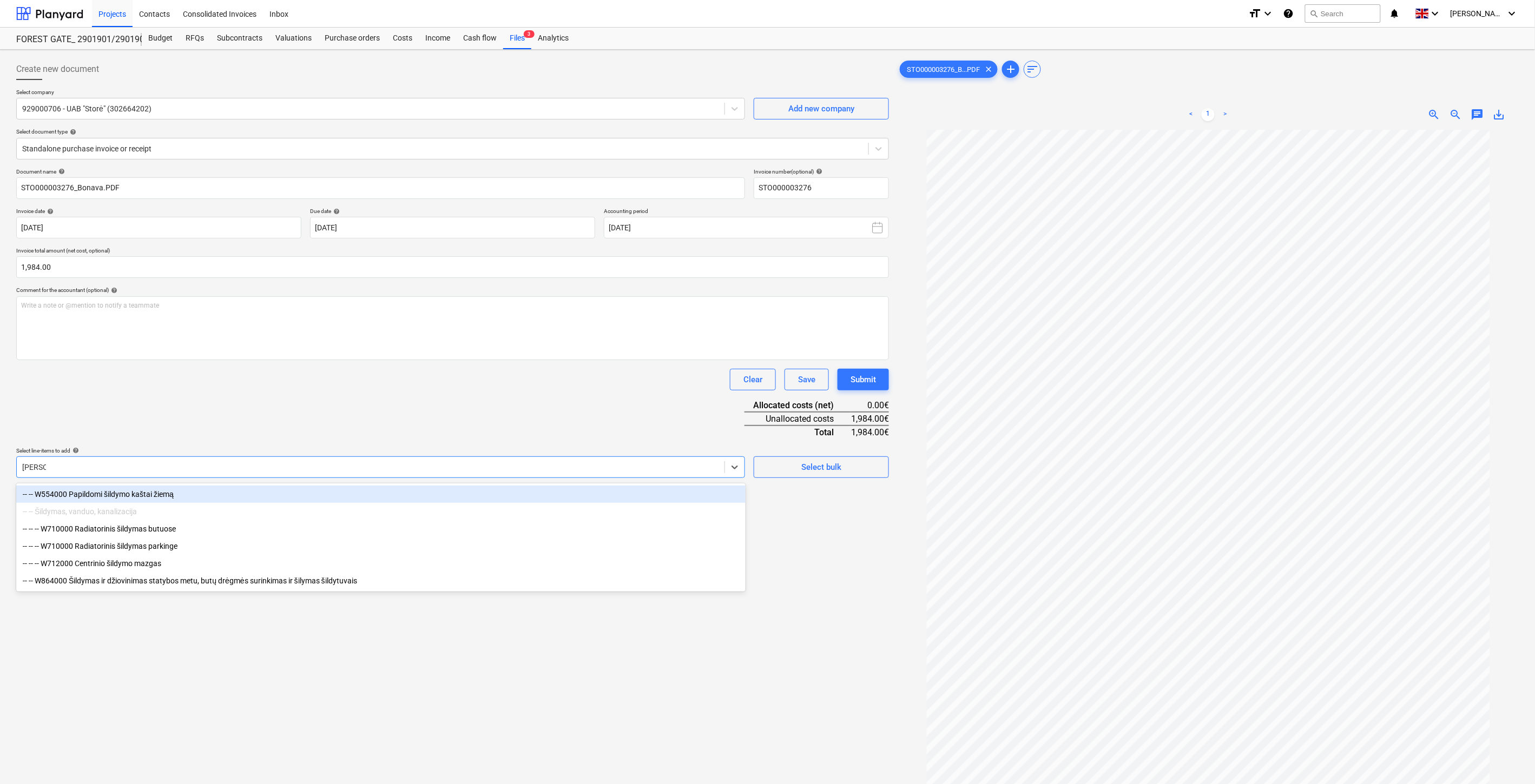
type input "Šildymas"
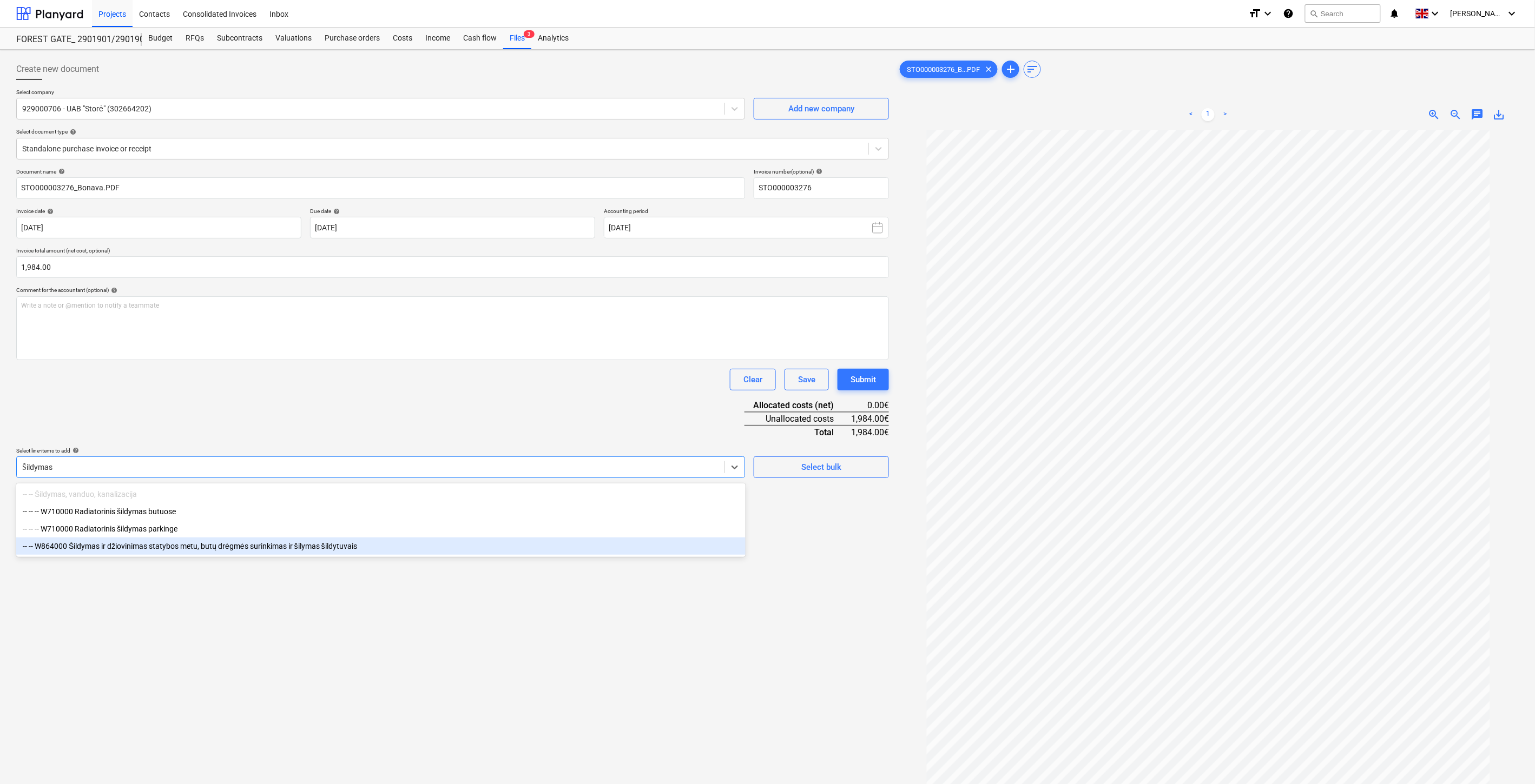
click at [285, 545] on div "-- -- W864000 Šildymas ir džiovinimas statybos metu, butų drėgmės surinkimas ir…" at bounding box center [381, 546] width 729 height 17
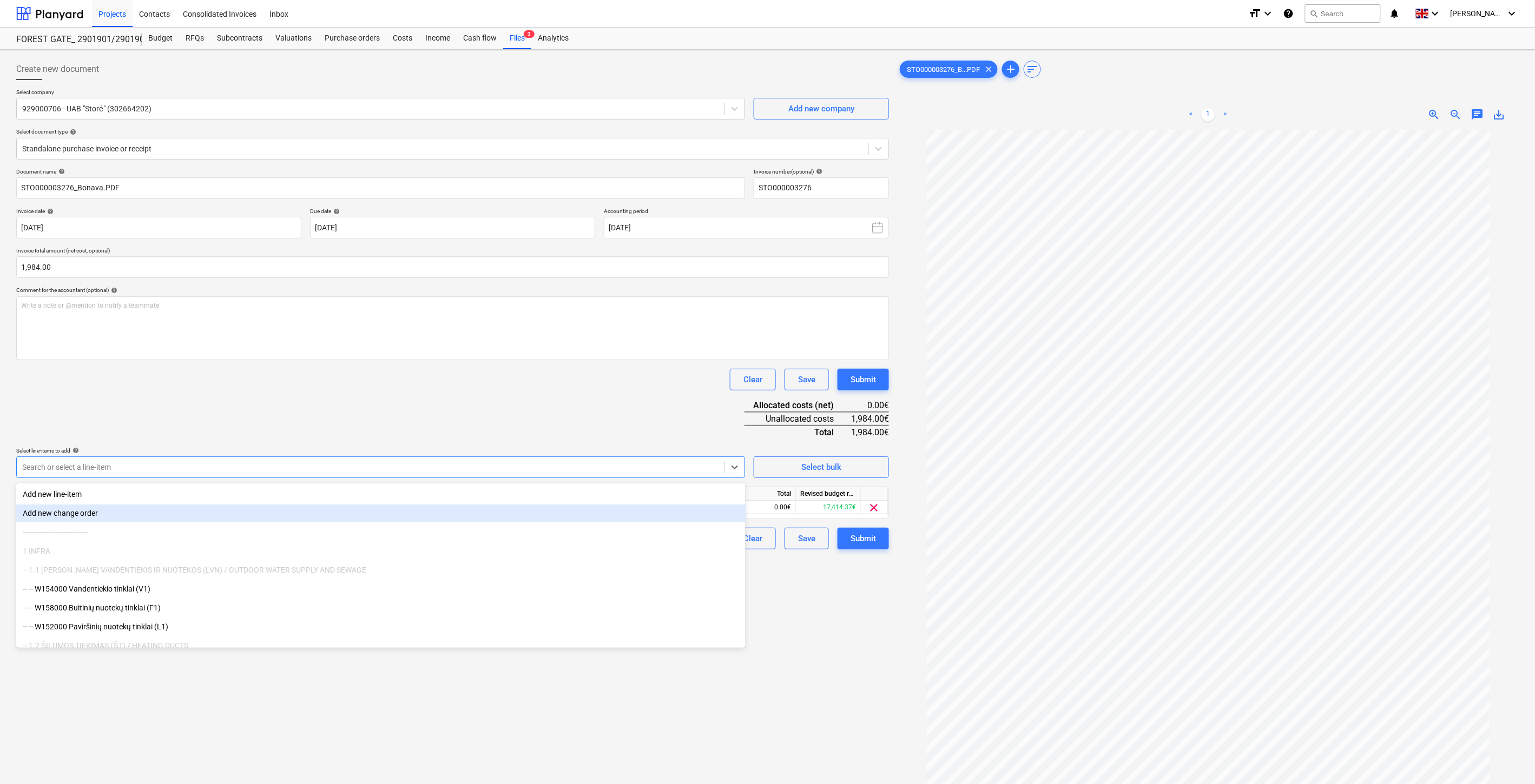
click at [415, 404] on div "Document name help STO000003276_Bonava.PDF Invoice number (optional) help STO00…" at bounding box center [452, 358] width 873 height 381
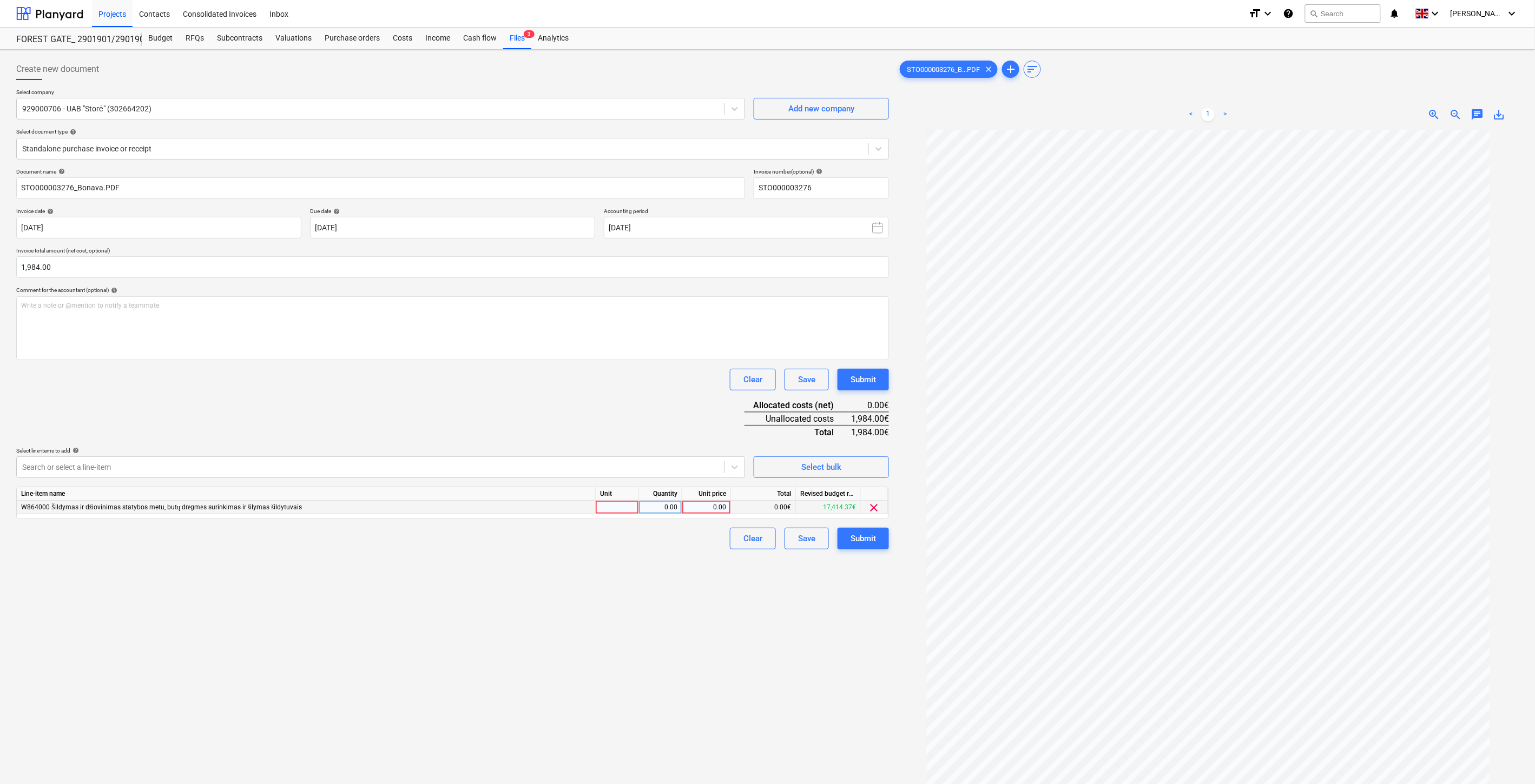
click at [607, 513] on div at bounding box center [618, 507] width 43 height 13
click at [650, 511] on div "0.00" at bounding box center [660, 507] width 34 height 13
click at [707, 506] on div "0.00" at bounding box center [706, 507] width 40 height 13
type input "1984"
click at [707, 375] on div "Clear Save Submit" at bounding box center [452, 380] width 873 height 22
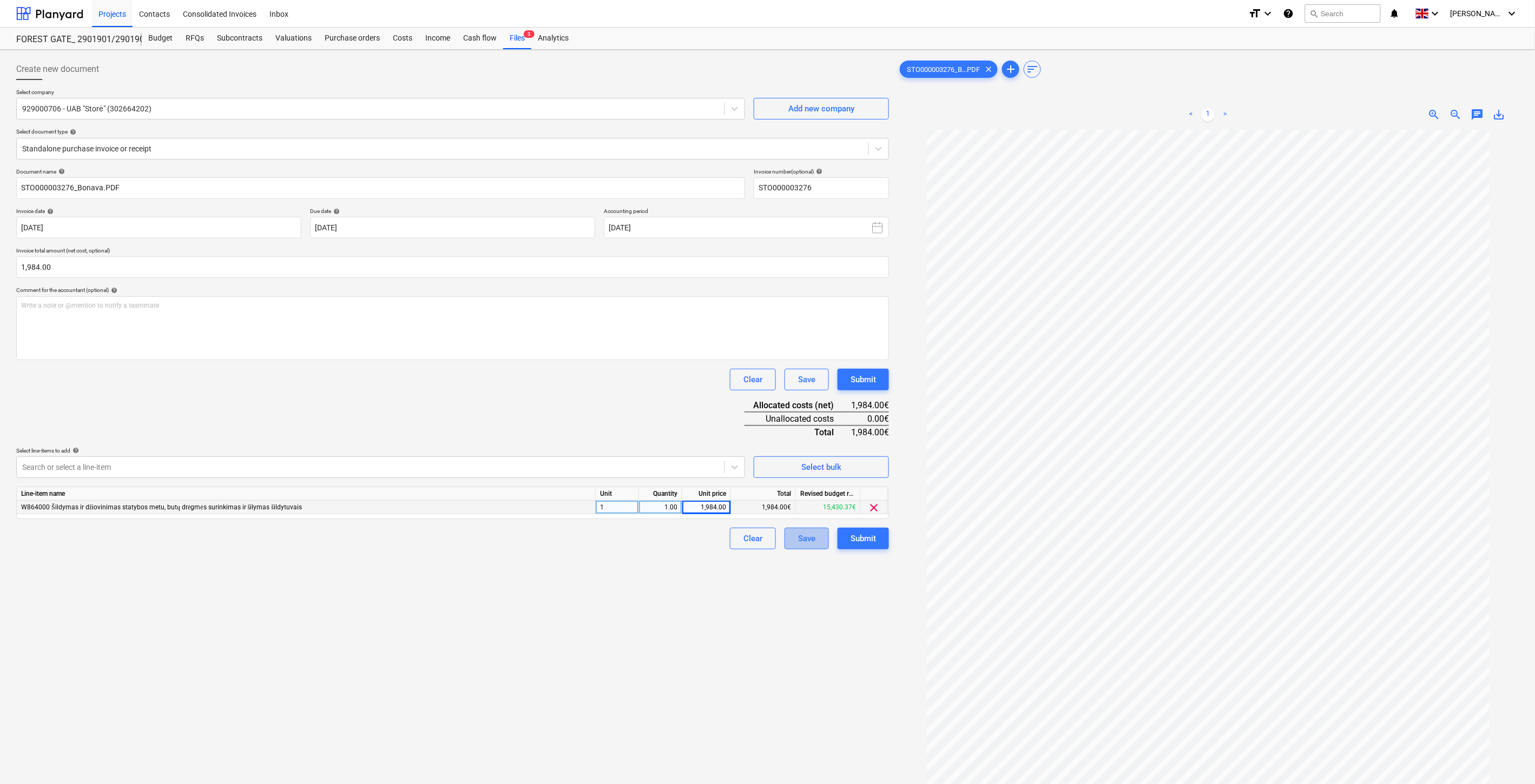
click at [806, 539] on div "Save" at bounding box center [807, 539] width 17 height 14
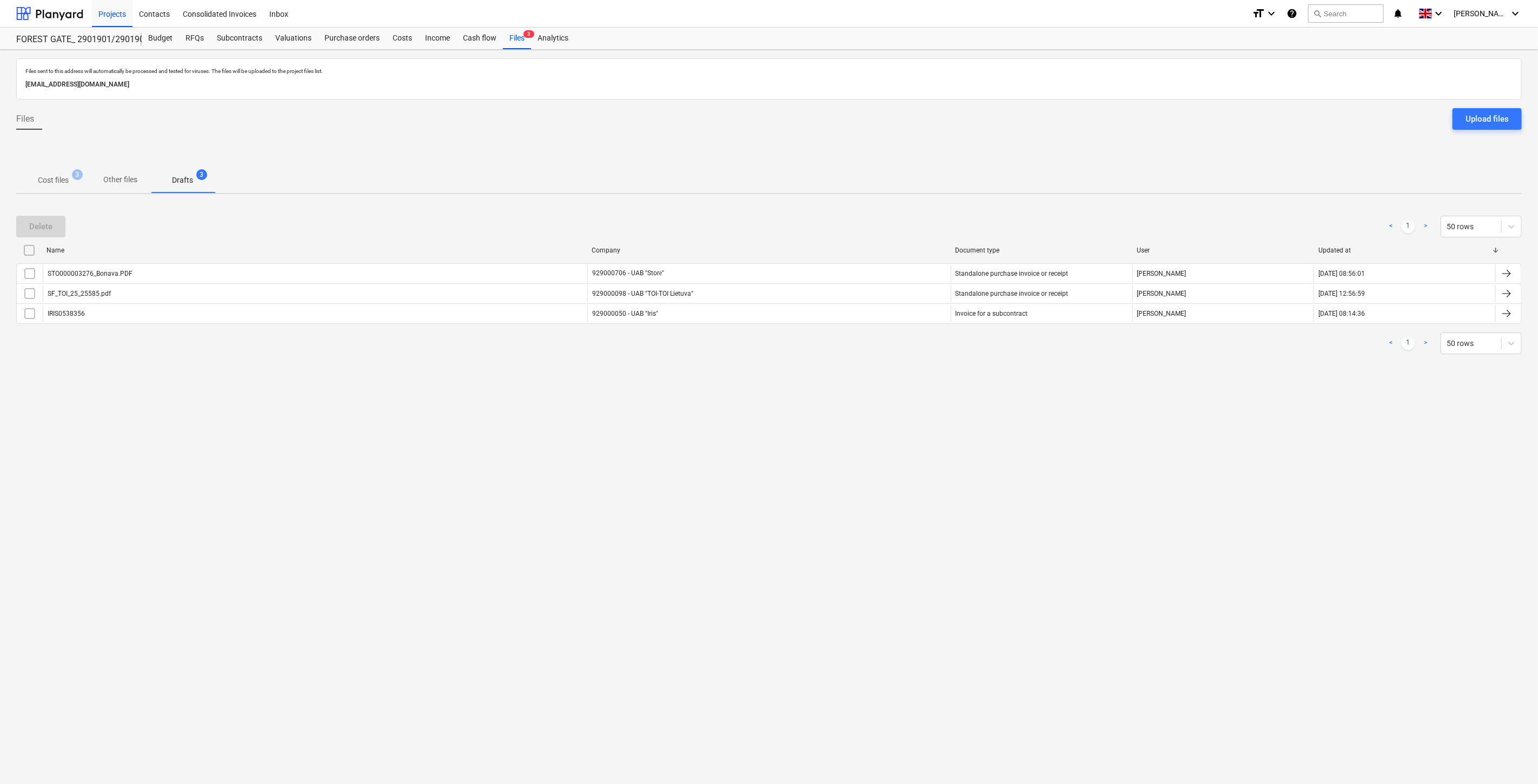
click at [861, 397] on div "Files sent to this address will automatically be processed and tested for virus…" at bounding box center [769, 417] width 1538 height 734
click at [889, 369] on div "Files sent to this address will automatically be processed and tested for virus…" at bounding box center [769, 417] width 1538 height 734
click at [66, 186] on span "Cost files 3" at bounding box center [53, 180] width 74 height 19
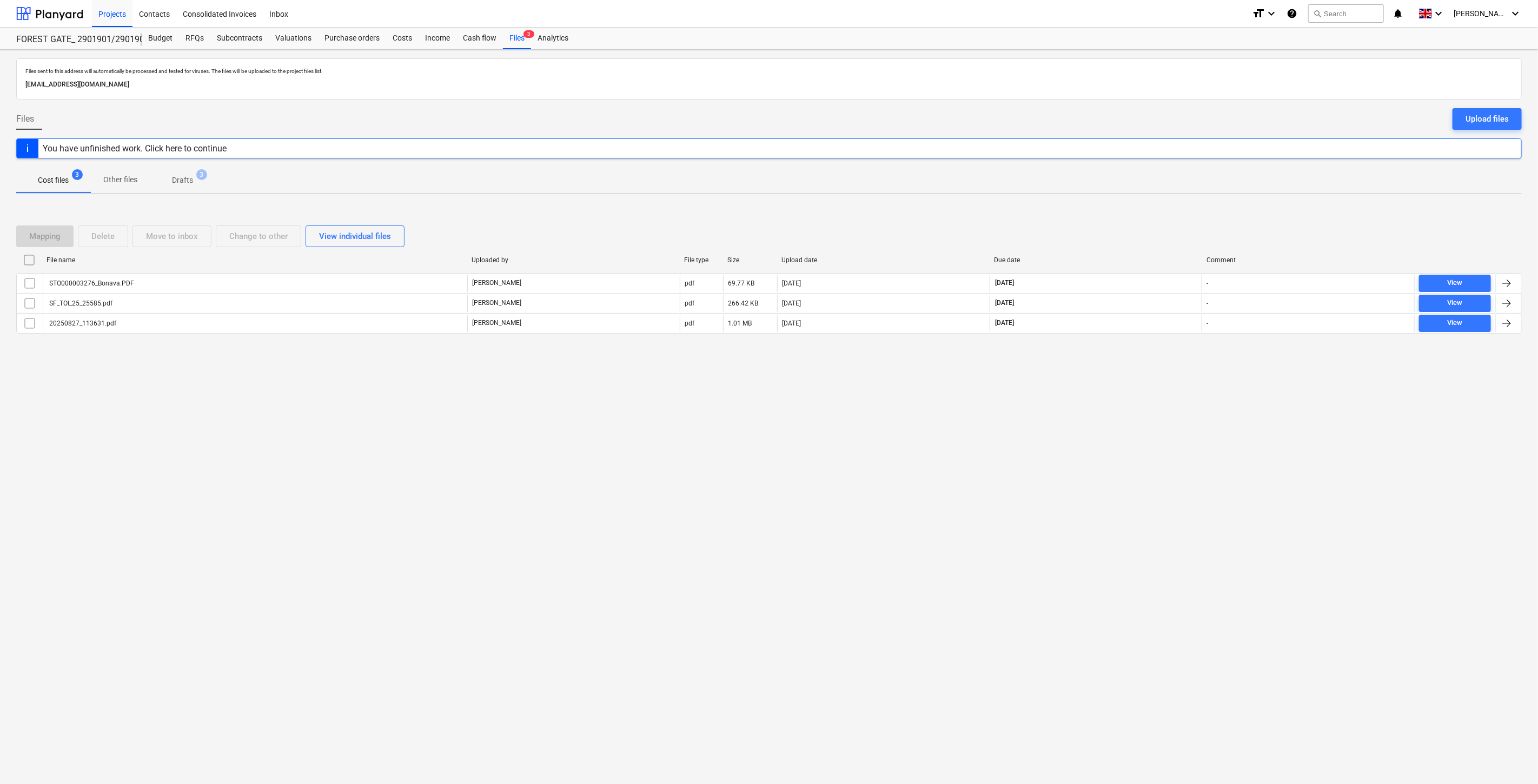
click at [1129, 237] on div "Mapping Delete Move to inbox Change to other View individual files" at bounding box center [769, 236] width 1505 height 22
click at [1149, 223] on div "Mapping Delete Move to inbox Change to other View individual files" at bounding box center [769, 236] width 1505 height 30
click at [1158, 218] on div "Mapping Delete Move to inbox Change to other View individual files File name Up…" at bounding box center [769, 284] width 1505 height 143
click at [1167, 211] on div "Mapping Delete Move to inbox Change to other View individual files File name Up…" at bounding box center [769, 284] width 1505 height 162
click at [1120, 230] on div "Mapping Delete Move to inbox Change to other View individual files" at bounding box center [769, 236] width 1505 height 22
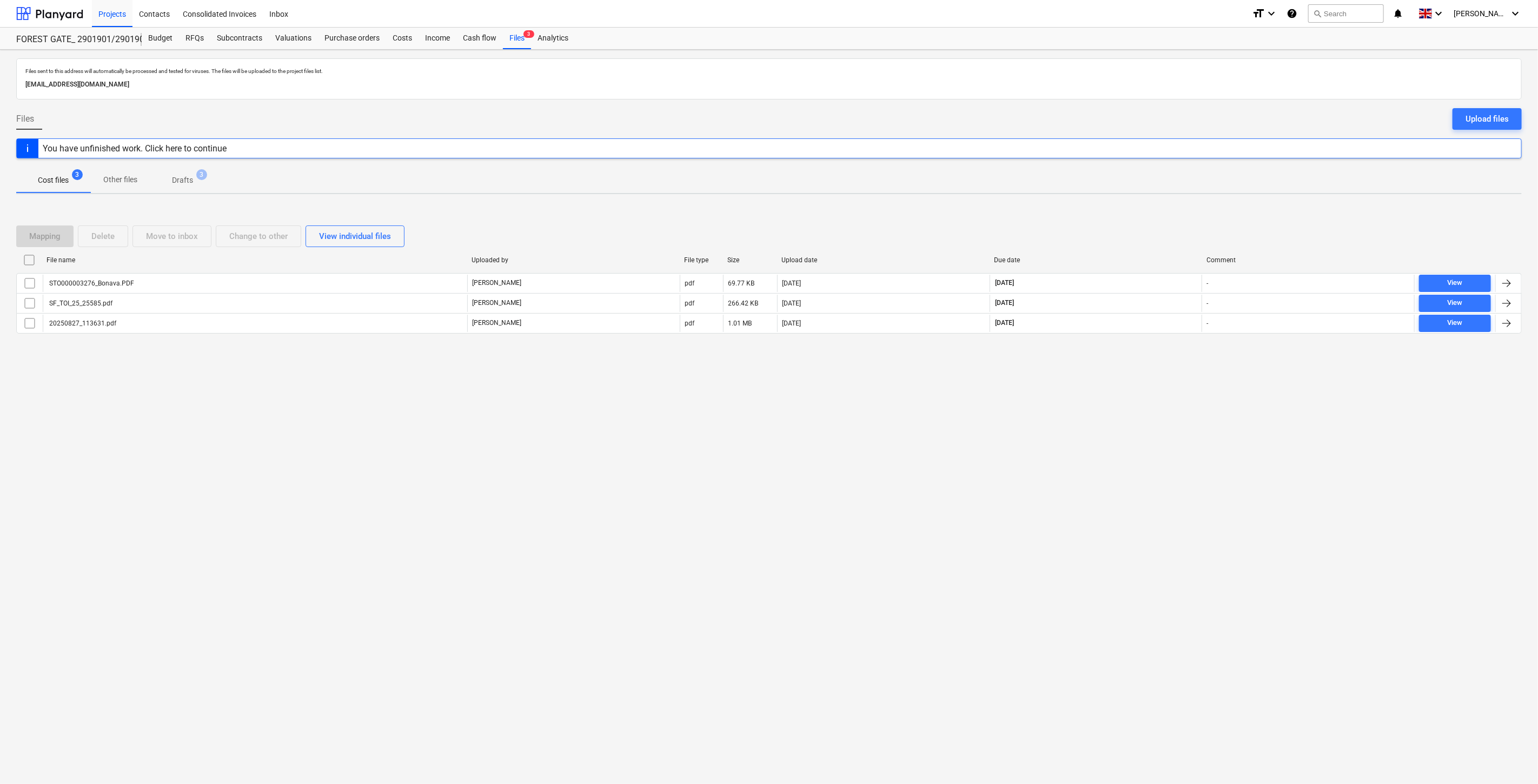
click at [1191, 198] on div "Files sent to this address will automatically be processed and tested for virus…" at bounding box center [769, 417] width 1538 height 734
drag, startPoint x: 1133, startPoint y: 119, endPoint x: 1157, endPoint y: 110, distance: 25.6
click at [1138, 116] on div "Files Upload files" at bounding box center [769, 123] width 1505 height 30
click at [1157, 110] on div "Files Upload files" at bounding box center [769, 123] width 1505 height 30
drag, startPoint x: 1221, startPoint y: 52, endPoint x: 1229, endPoint y: 52, distance: 8.0
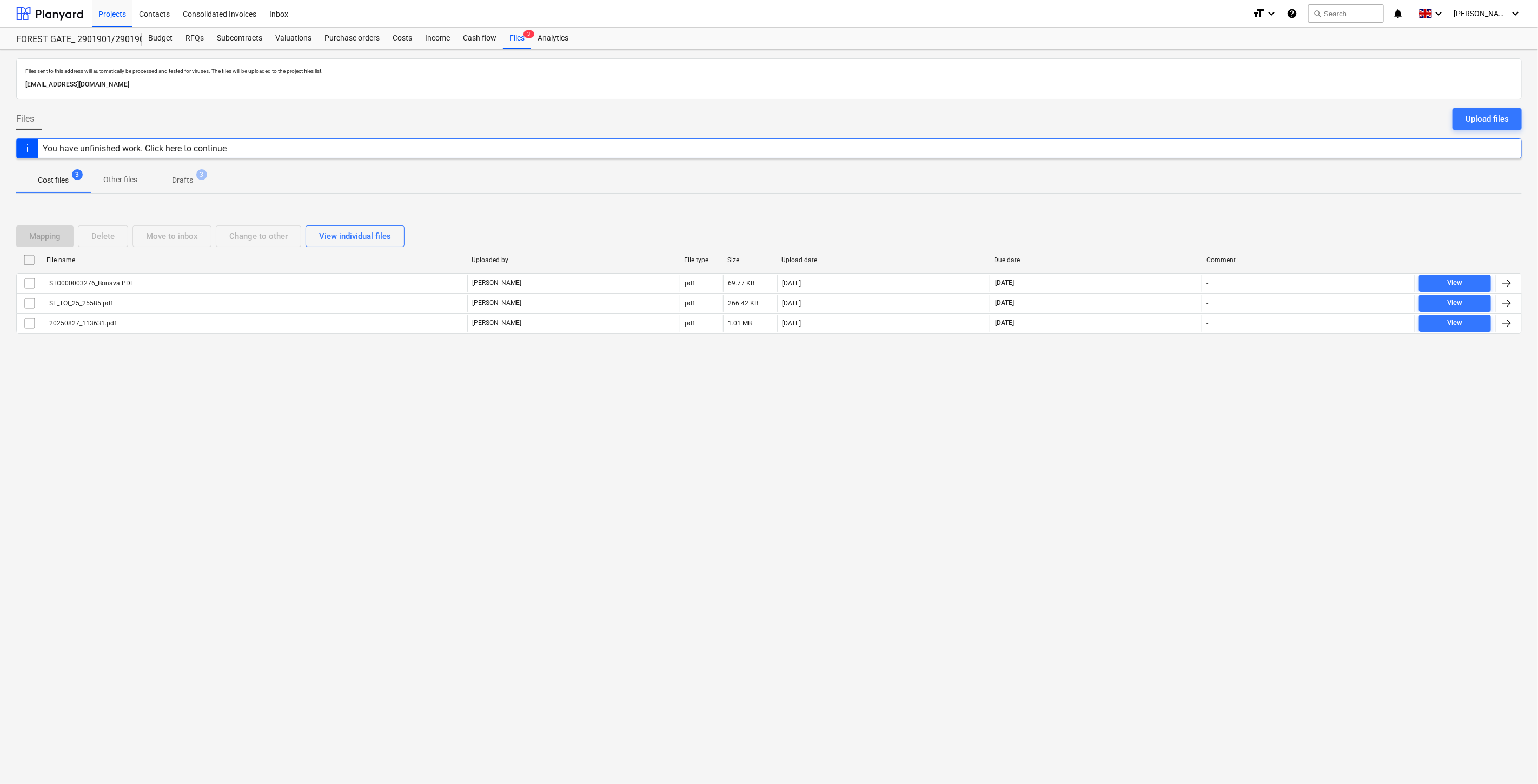
click at [1223, 52] on div "Files sent to this address will automatically be processed and tested for virus…" at bounding box center [769, 417] width 1538 height 734
click at [1229, 52] on div "Files sent to this address will automatically be processed and tested for virus…" at bounding box center [769, 417] width 1538 height 734
drag, startPoint x: 1217, startPoint y: 14, endPoint x: 1226, endPoint y: 10, distance: 9.8
click at [1218, 13] on div "Projects Contacts Consolidated Invoices Inbox" at bounding box center [668, 13] width 1152 height 27
click at [1226, 10] on div "Projects Contacts Consolidated Invoices Inbox" at bounding box center [668, 13] width 1152 height 27
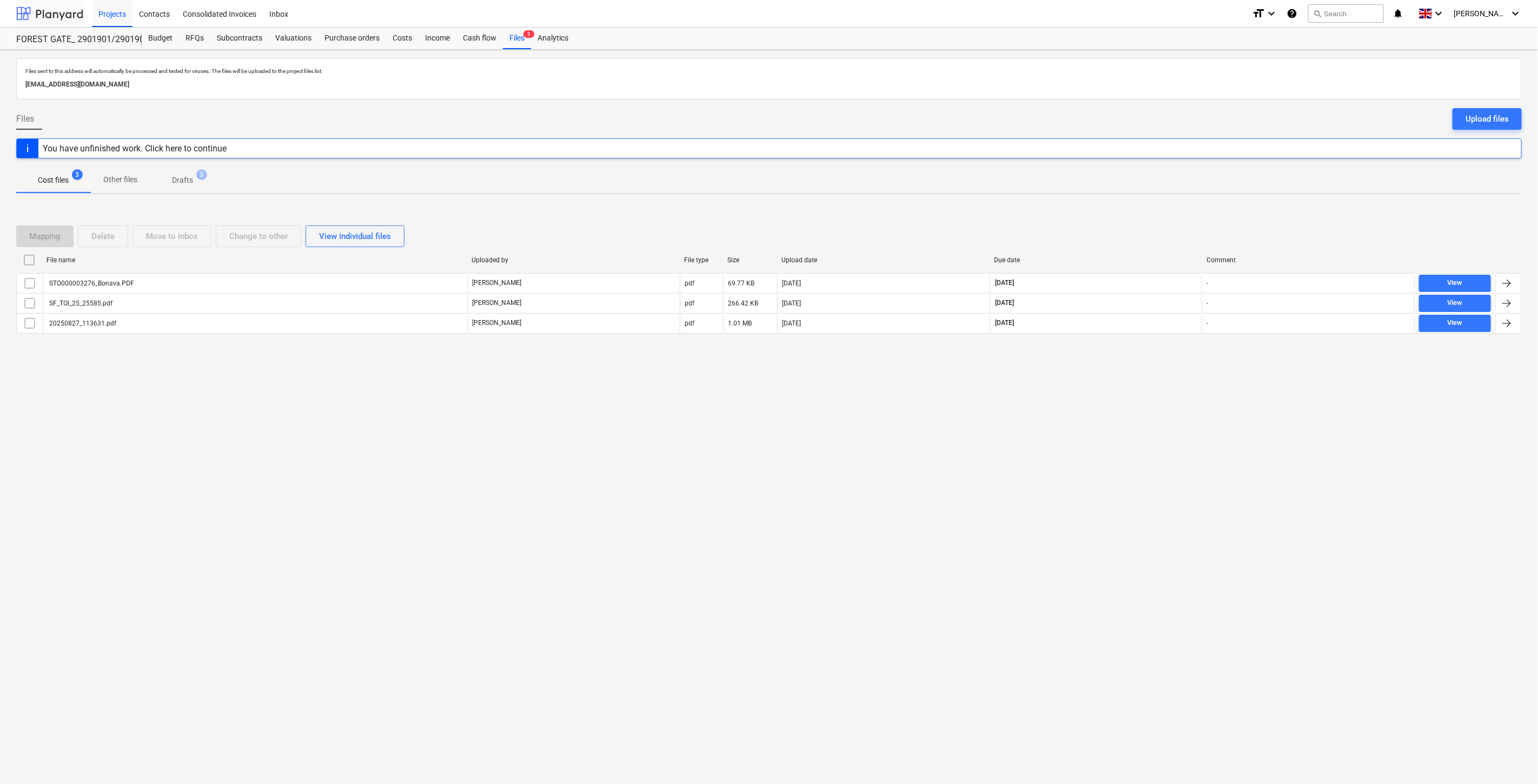
click at [57, 14] on div at bounding box center [49, 13] width 67 height 27
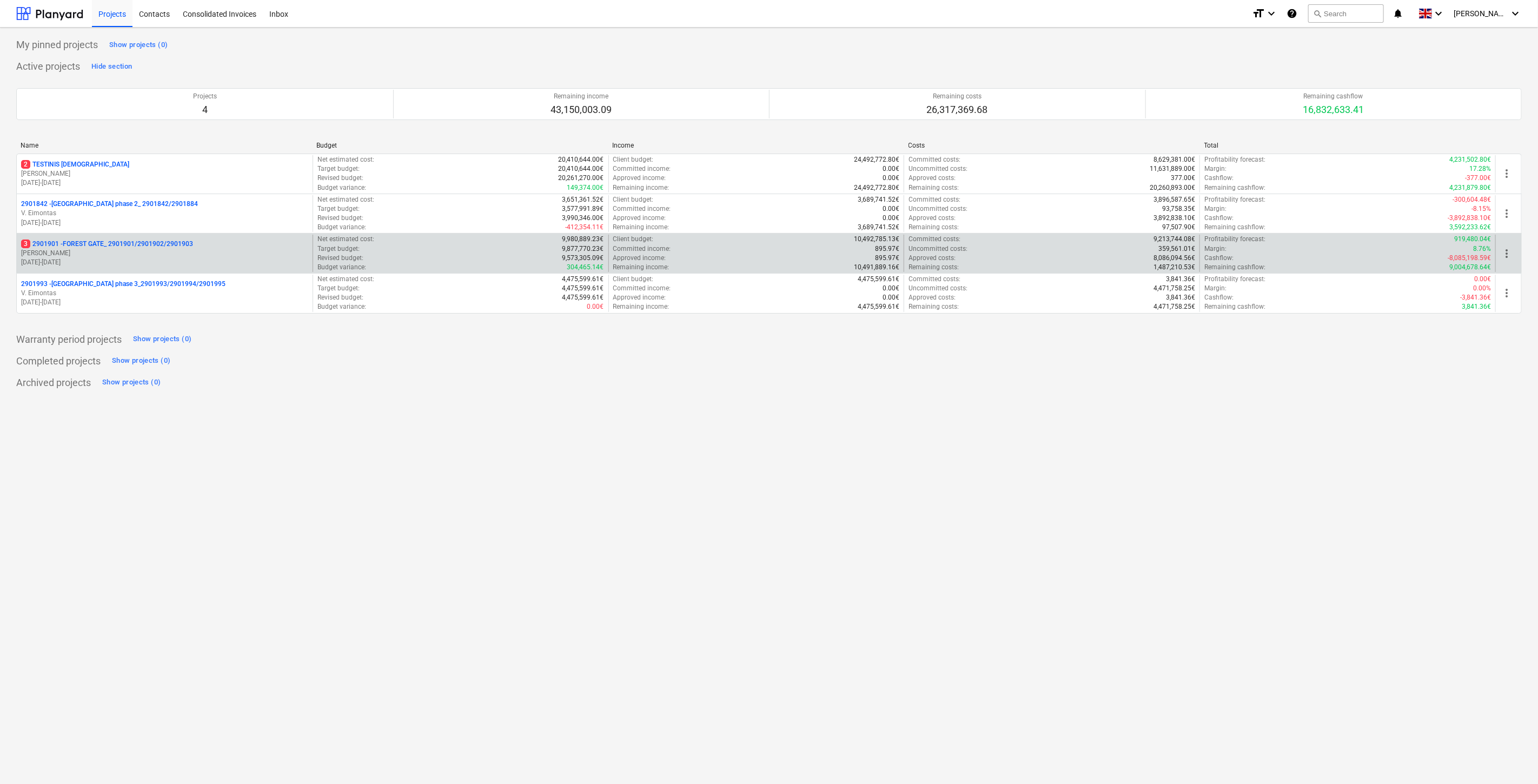
click at [130, 264] on p "18.03.2024 - 03.11.2025" at bounding box center [165, 262] width 287 height 9
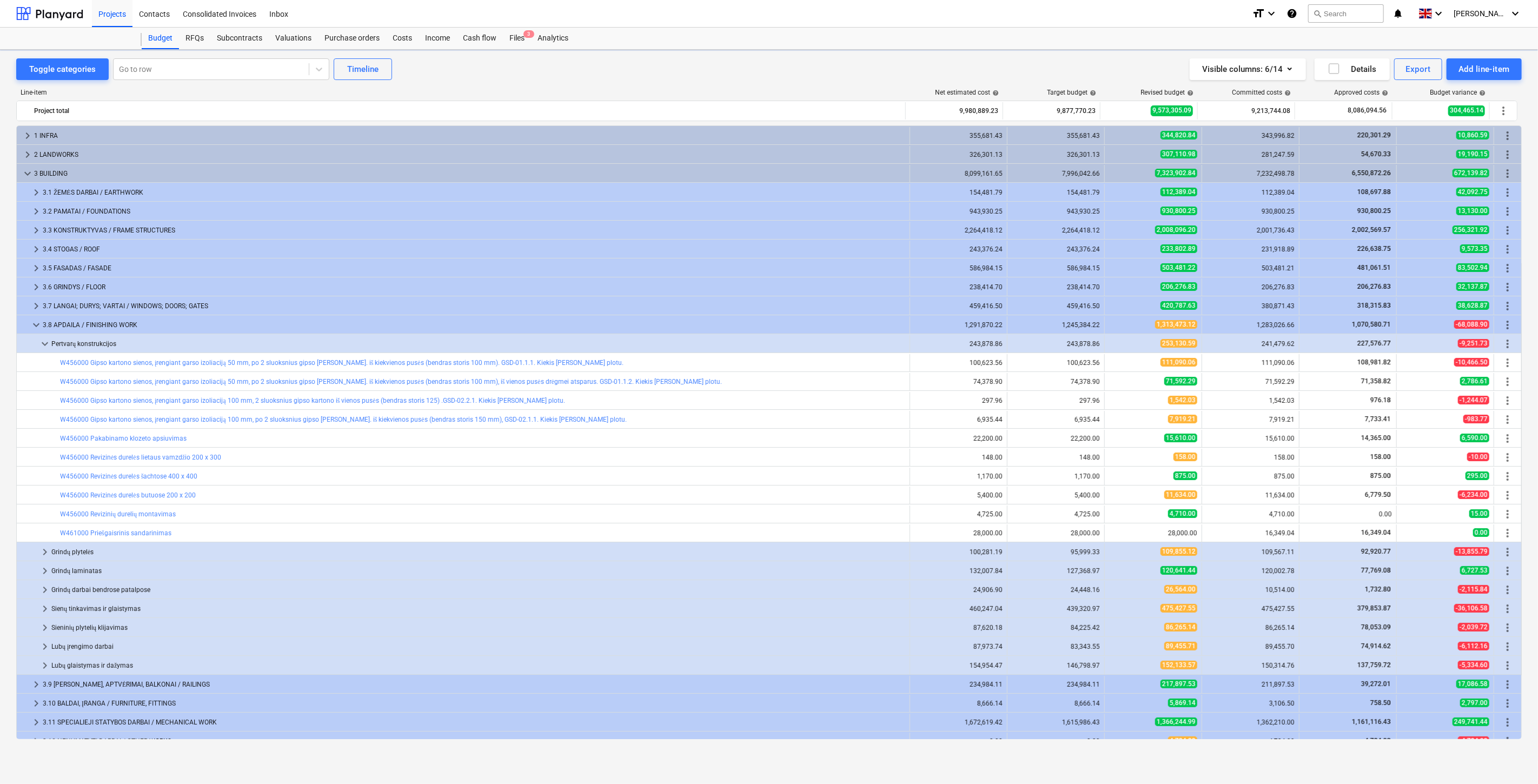
scroll to position [87, 0]
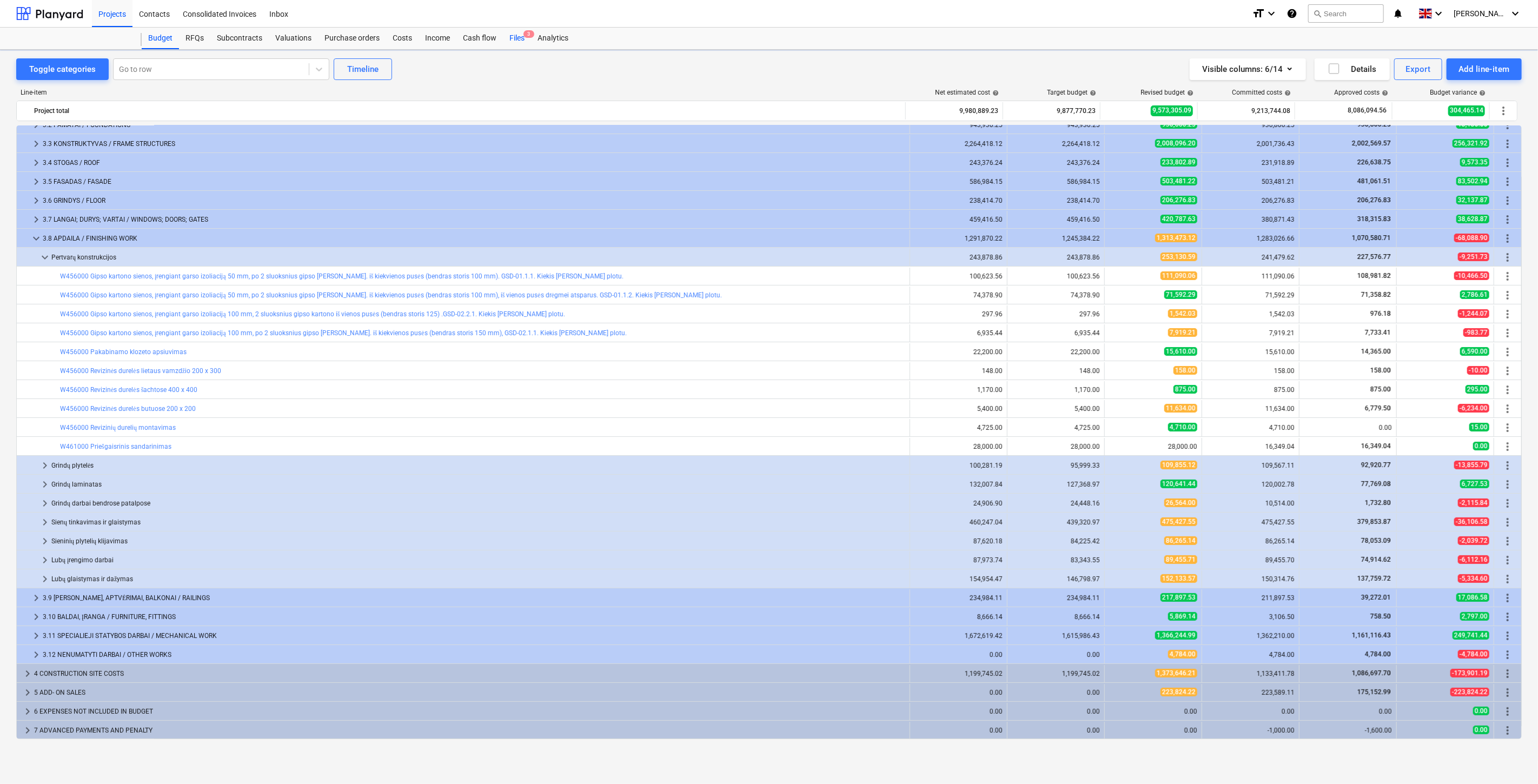
click at [524, 37] on span "3" at bounding box center [529, 34] width 11 height 8
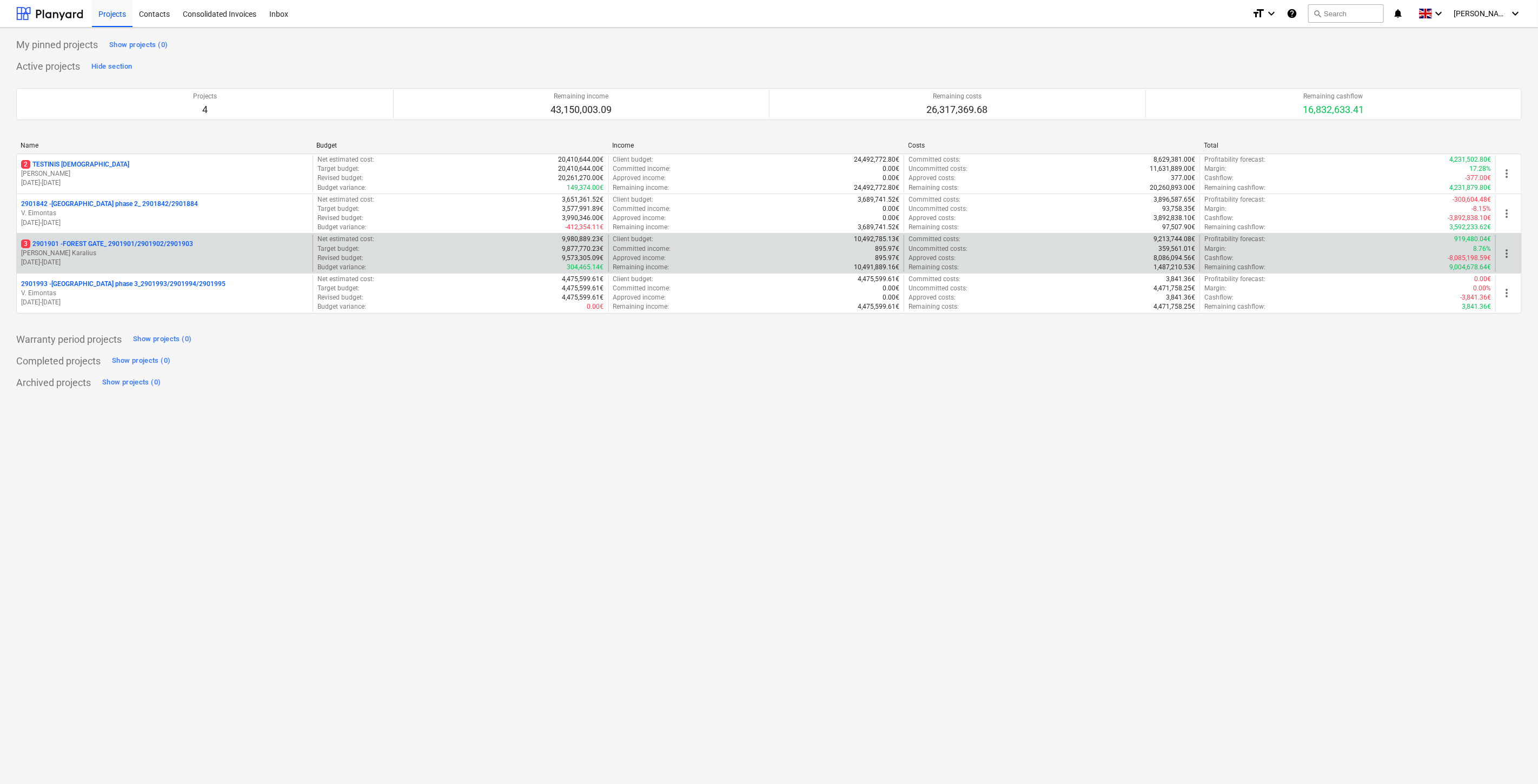
click at [133, 250] on p "[PERSON_NAME] Karalius" at bounding box center [165, 253] width 287 height 9
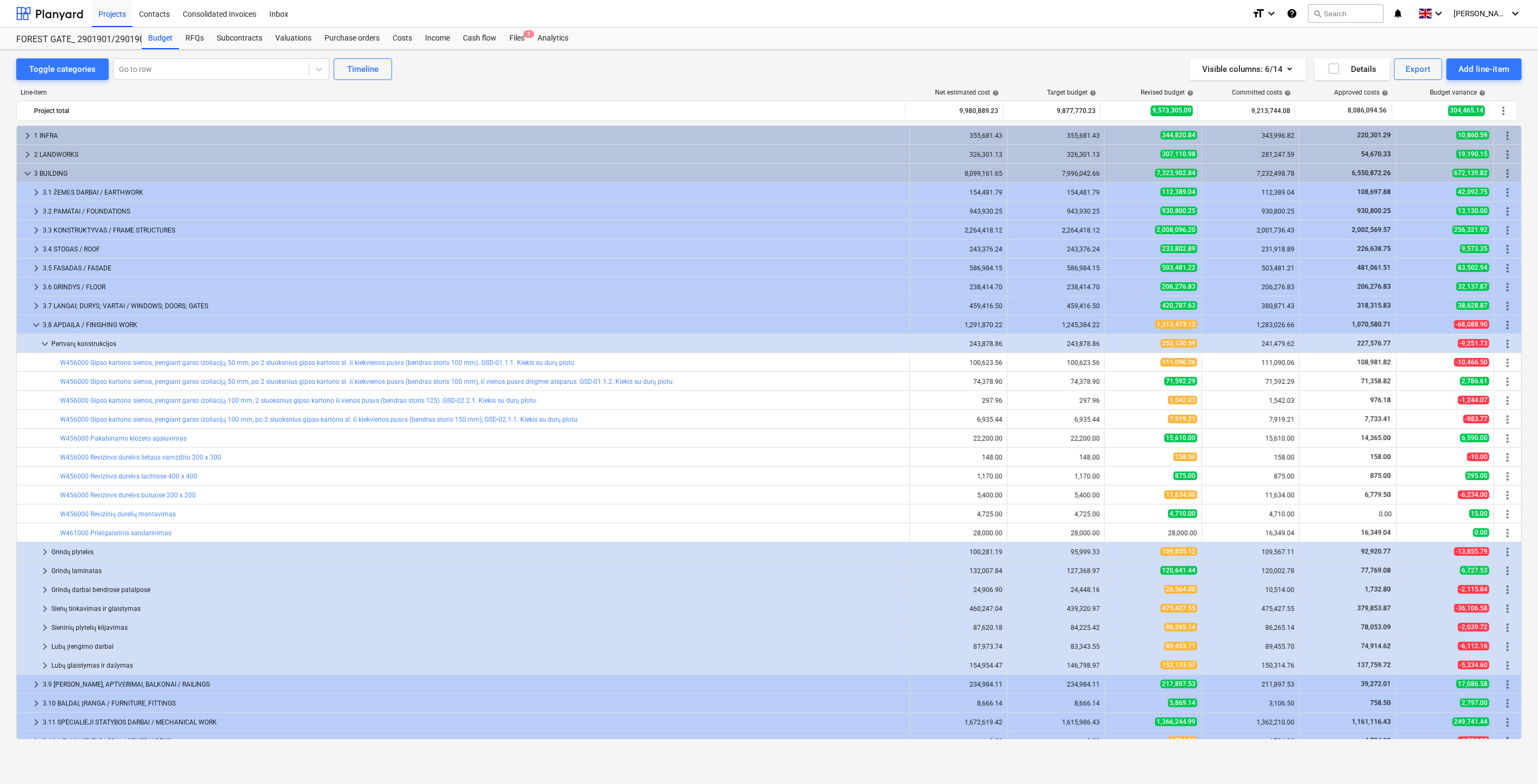
scroll to position [87, 0]
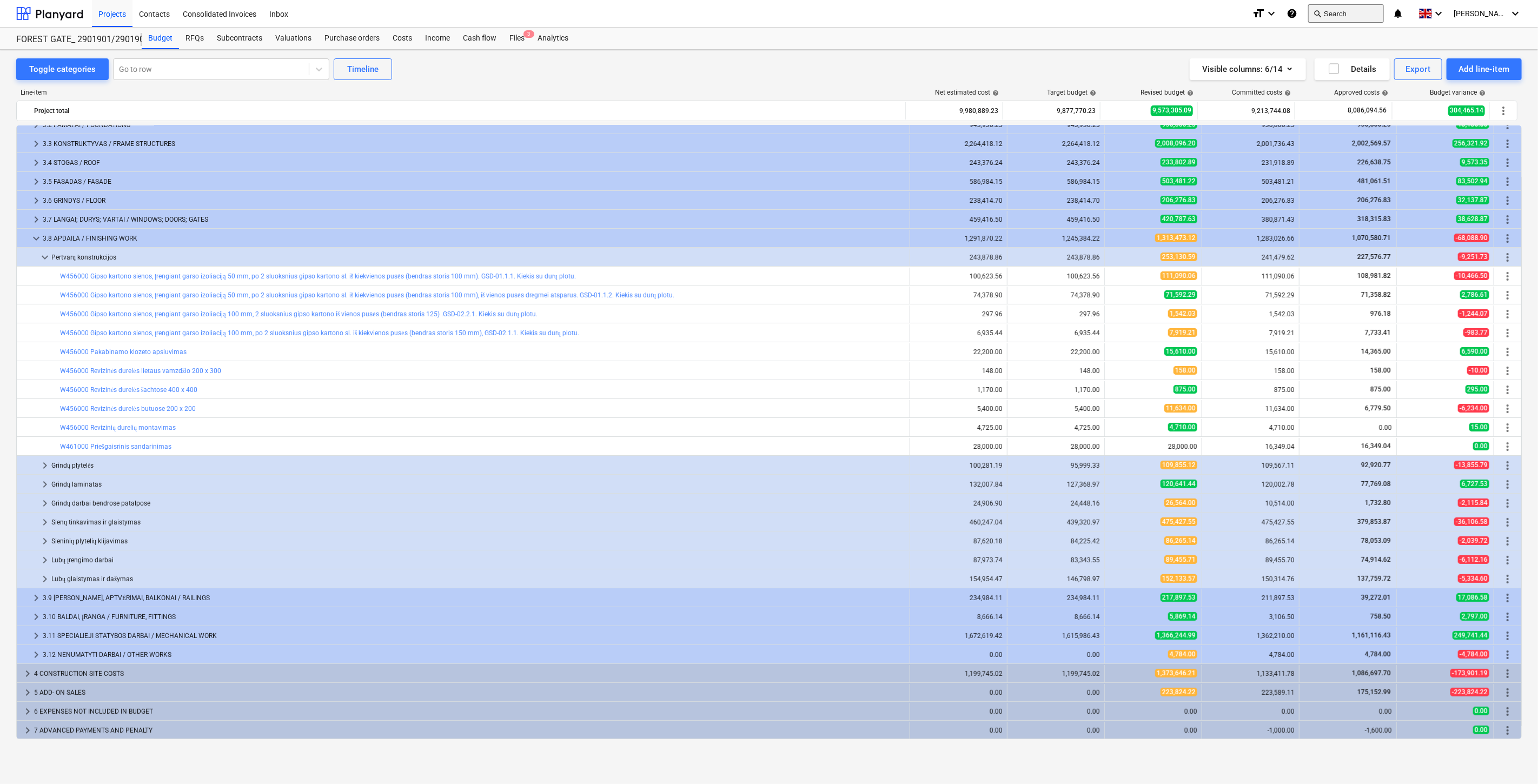
click at [1348, 16] on button "search Search" at bounding box center [1346, 13] width 76 height 19
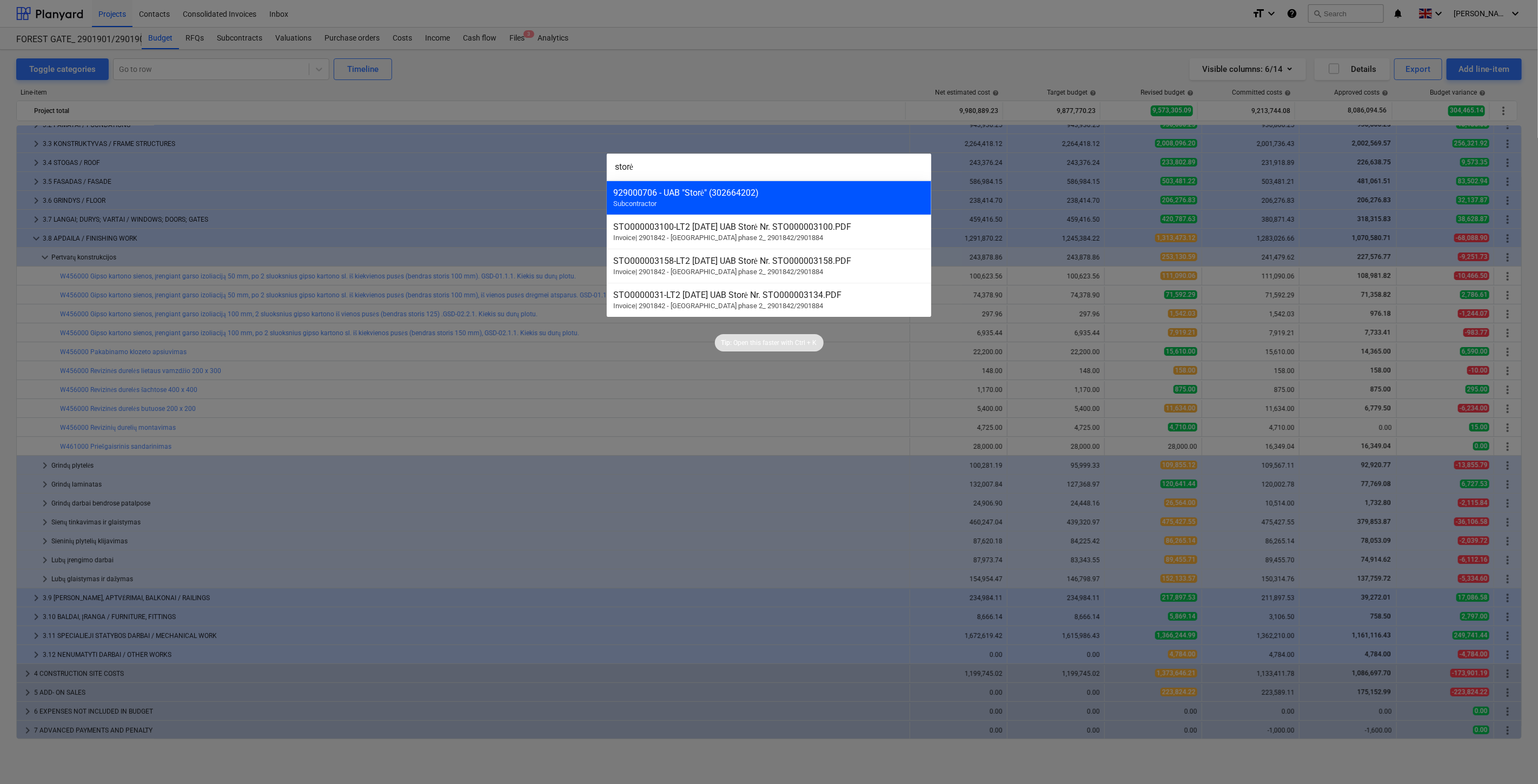
type input "storė"
click at [787, 197] on div "929000706 - UAB "Storė" (302664202)" at bounding box center [769, 193] width 312 height 10
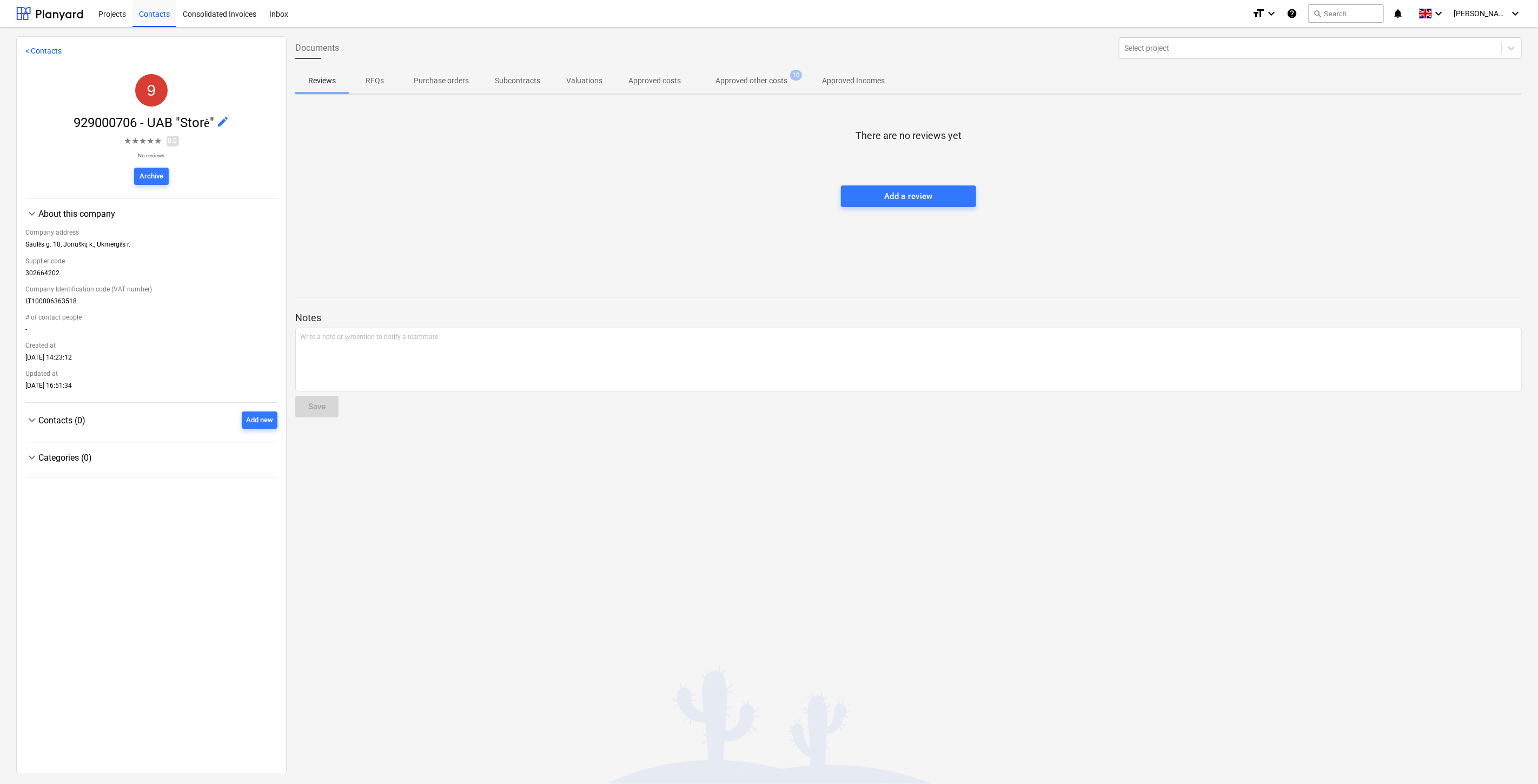
click at [748, 80] on p "Approved other costs" at bounding box center [751, 81] width 72 height 11
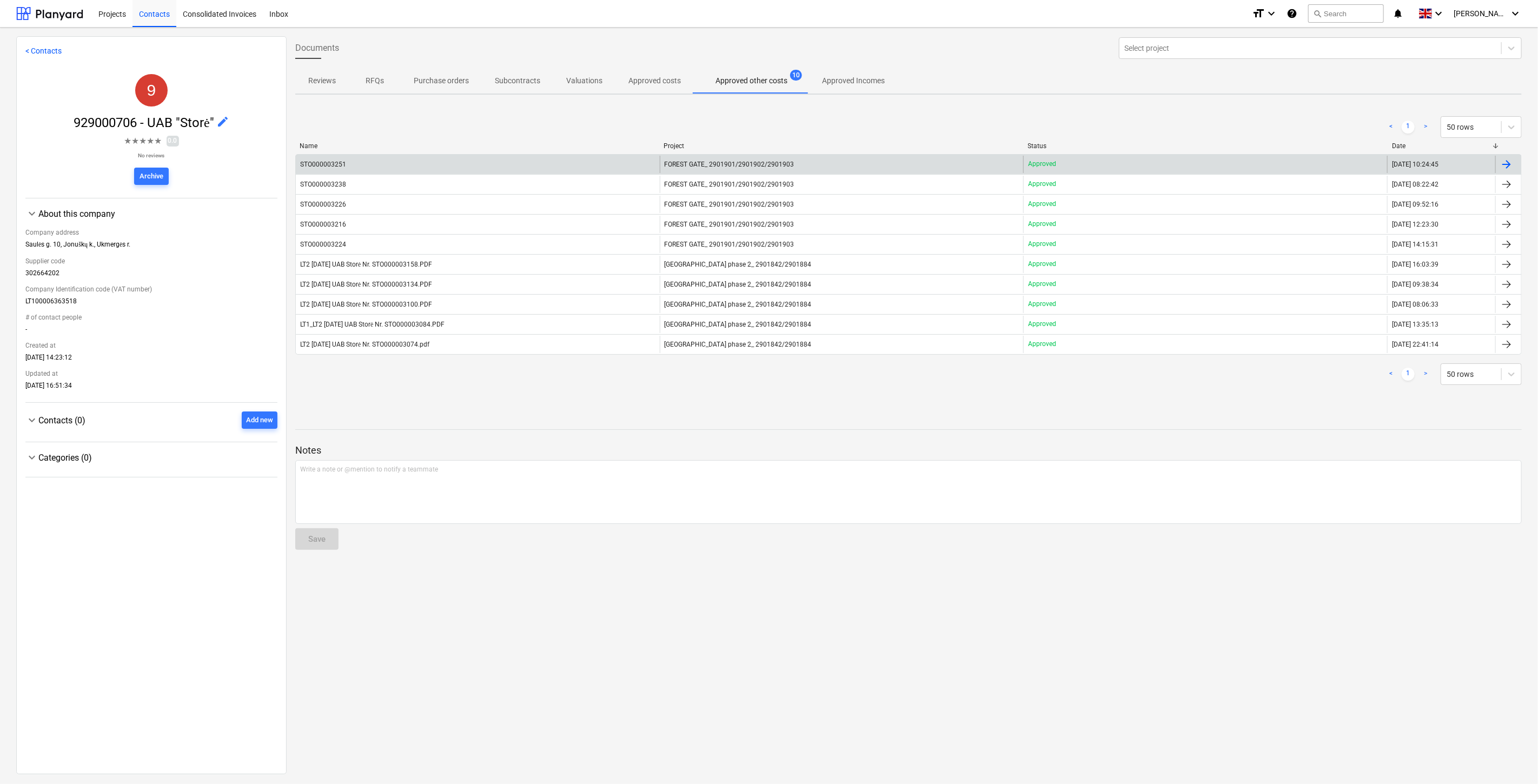
click at [435, 158] on div "STO000003251" at bounding box center [478, 164] width 364 height 17
